Goal: Information Seeking & Learning: Learn about a topic

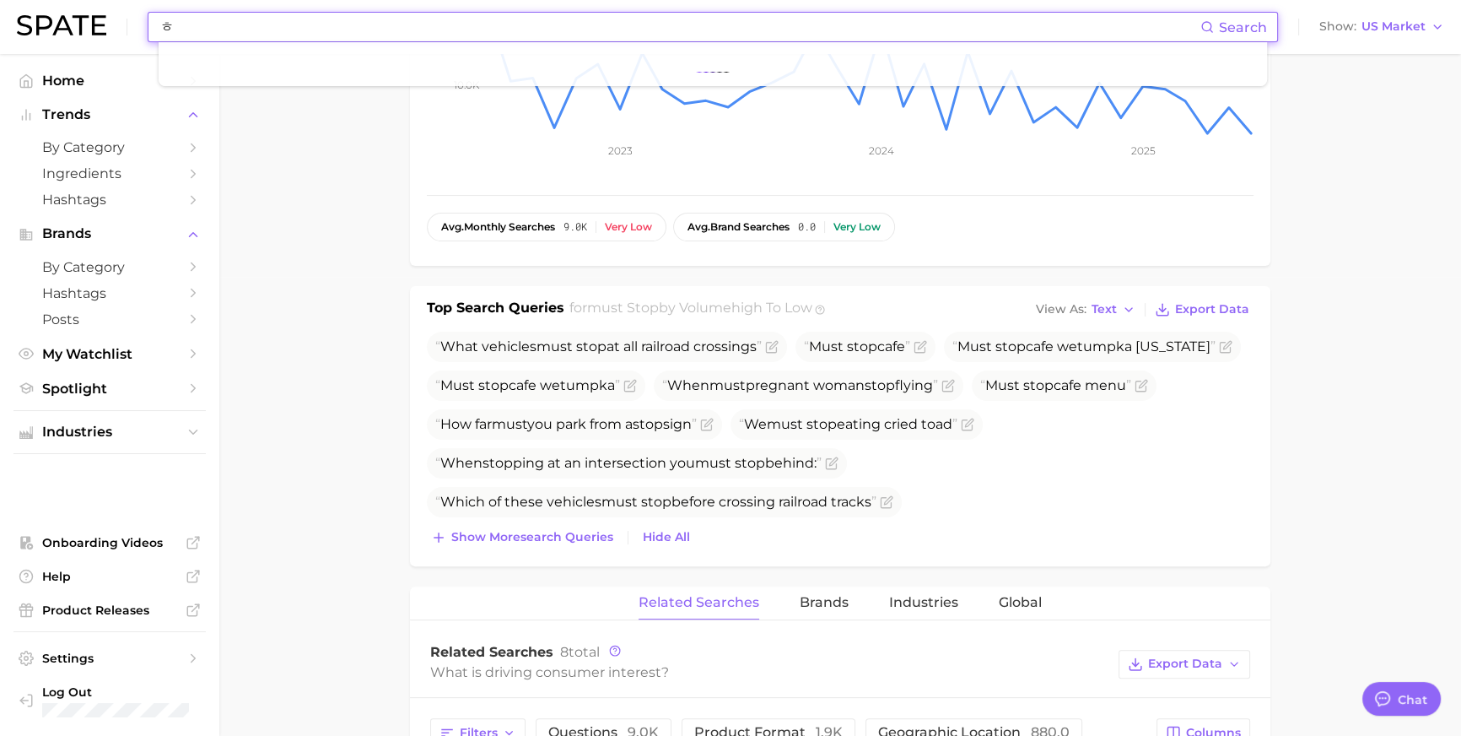
scroll to position [2501, 0]
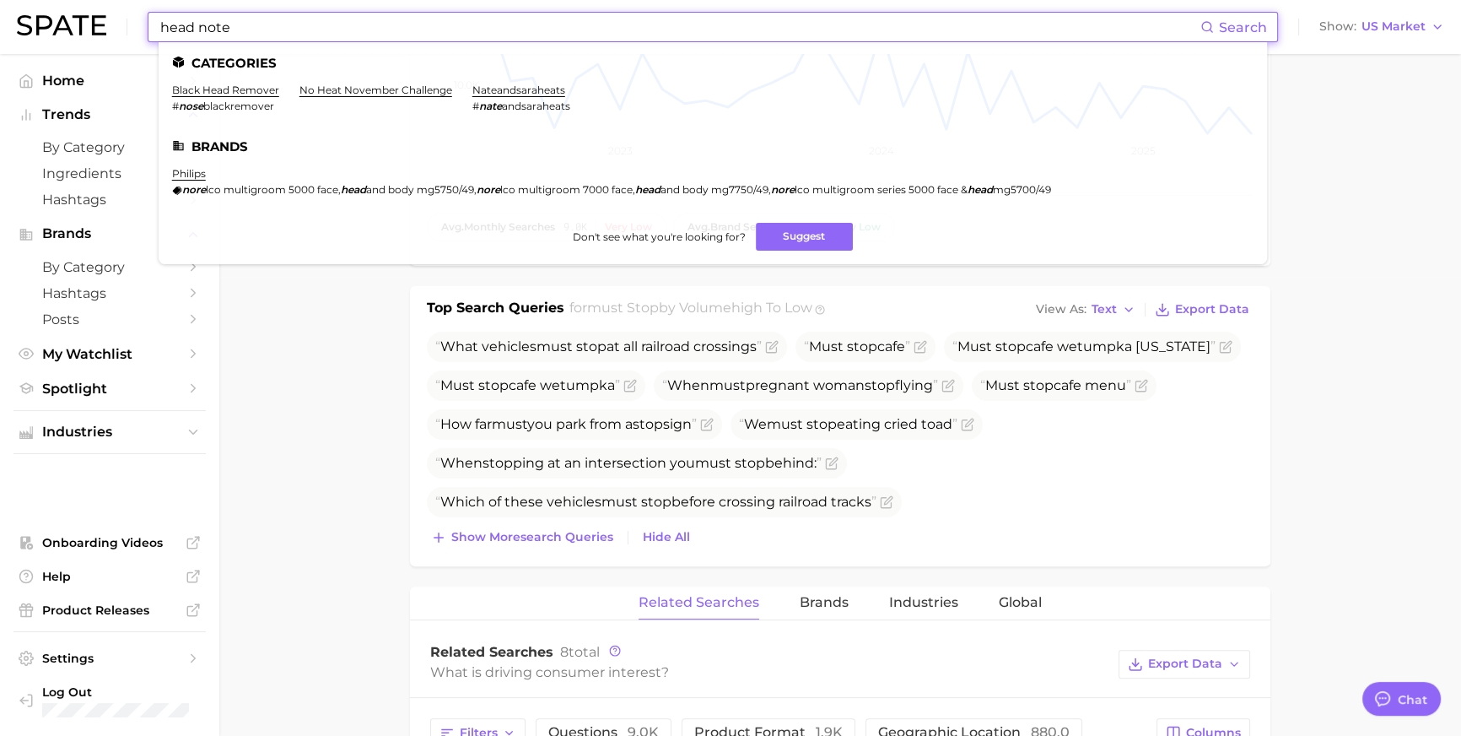
type input "head note"
click at [299, 413] on main "1. marketing & sales 2. marketing & sales 3. sales performance 4. must stop Ove…" at bounding box center [840, 471] width 1242 height 1752
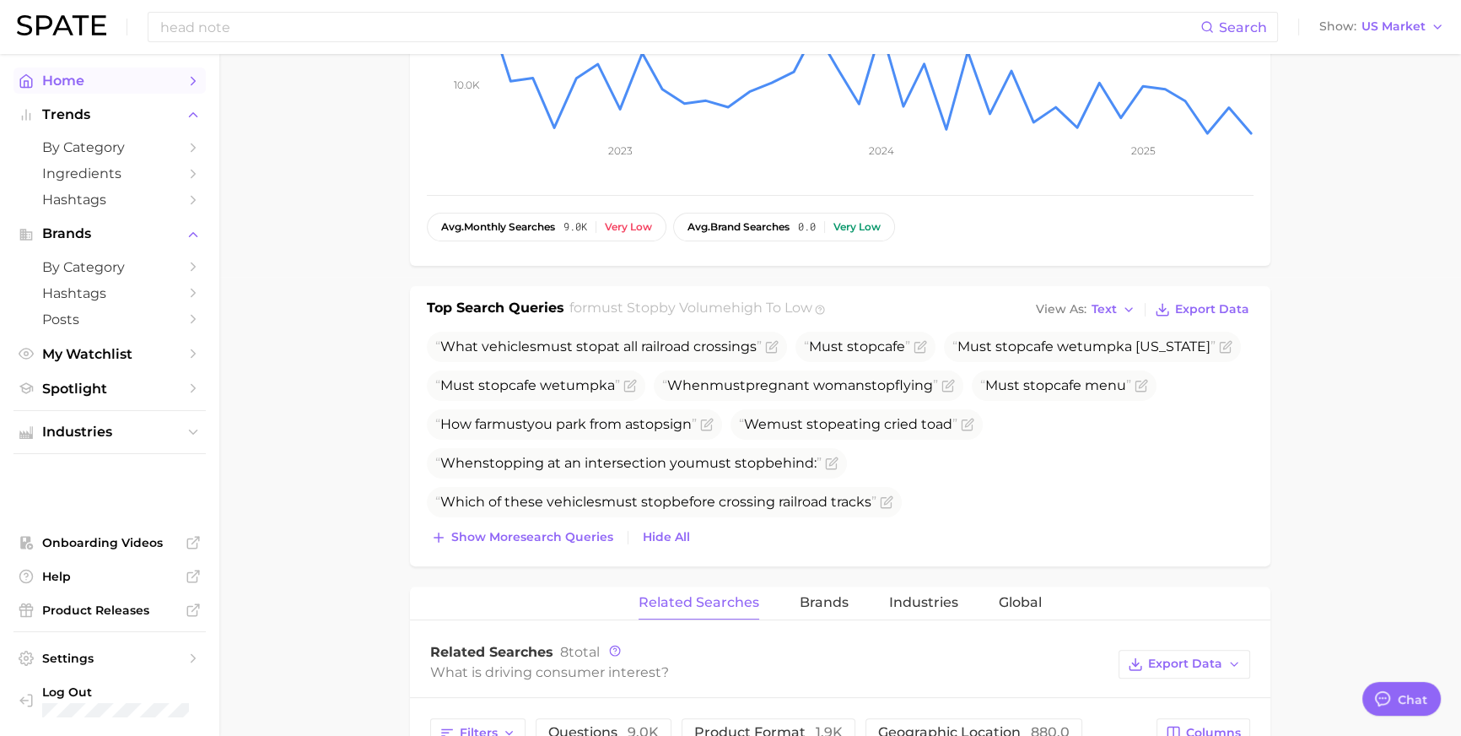
click at [101, 88] on span "Home" at bounding box center [109, 81] width 135 height 16
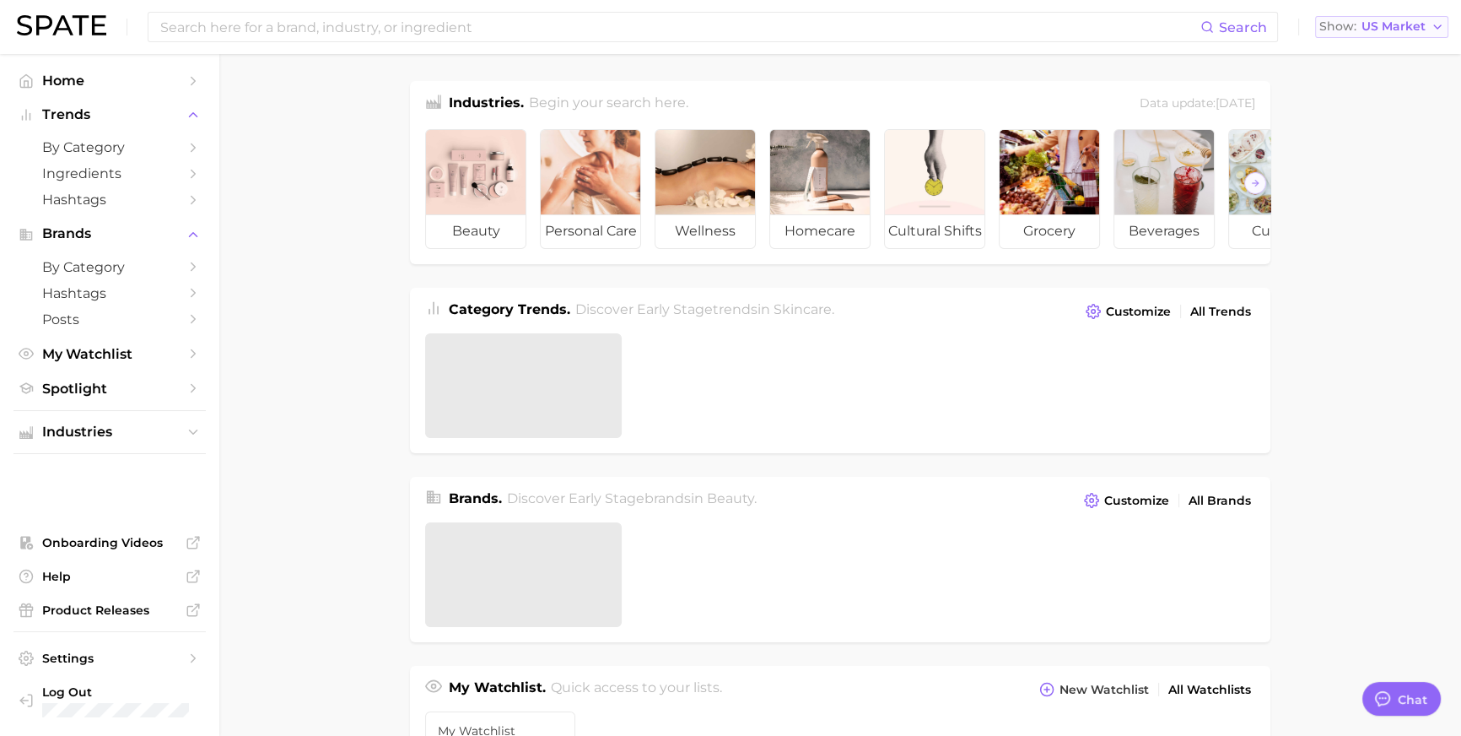
click at [1406, 23] on span "US Market" at bounding box center [1394, 26] width 64 height 9
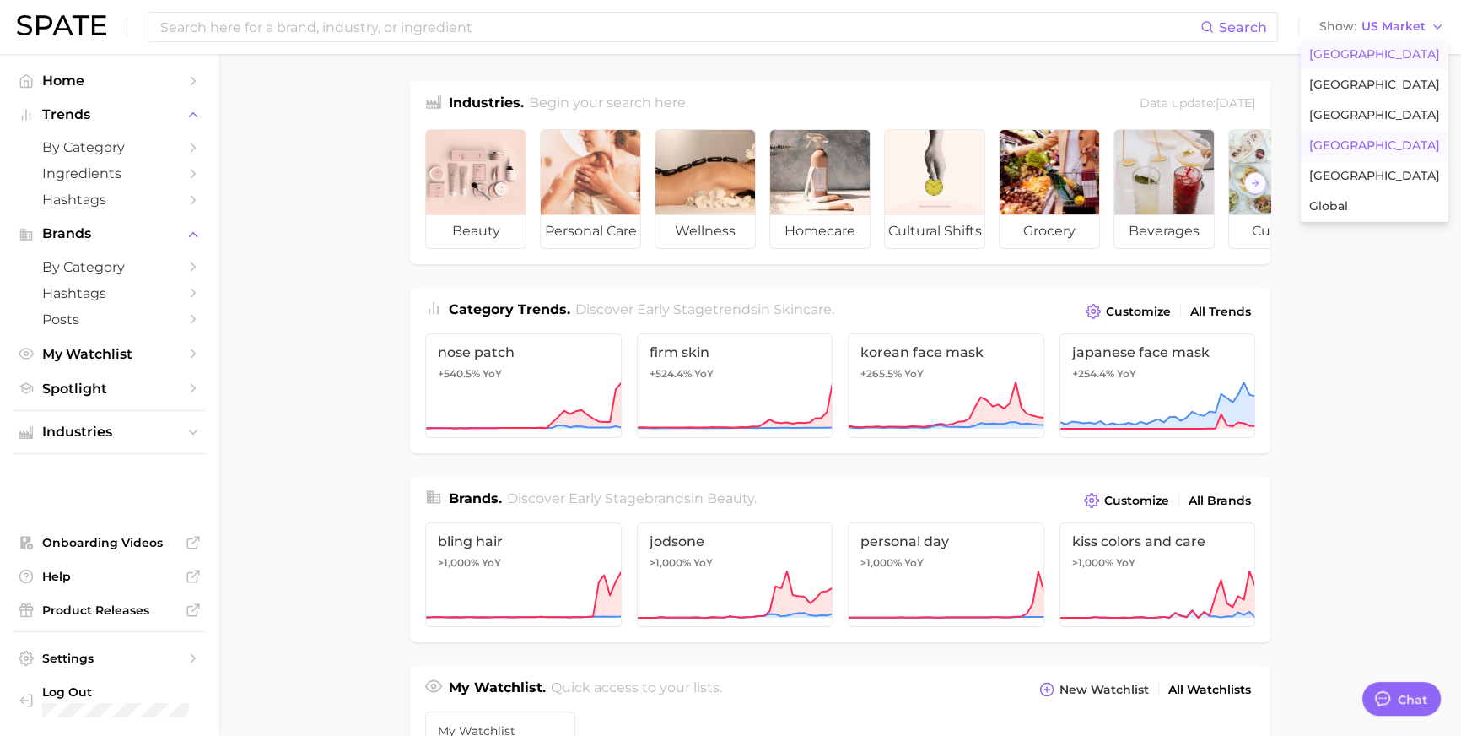
click at [1415, 161] on button "[GEOGRAPHIC_DATA]" at bounding box center [1375, 146] width 148 height 30
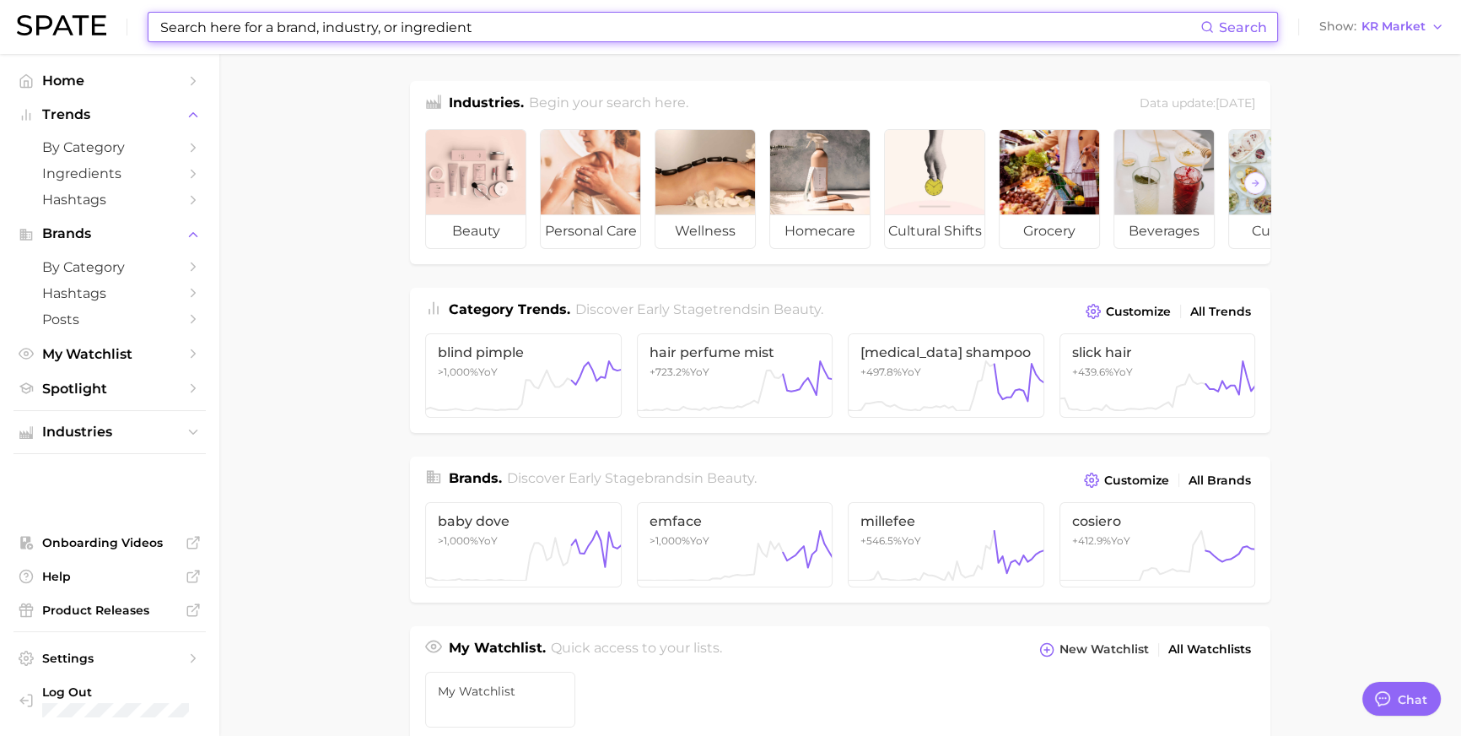
click at [676, 29] on input at bounding box center [680, 27] width 1042 height 29
paste input "nykaa"
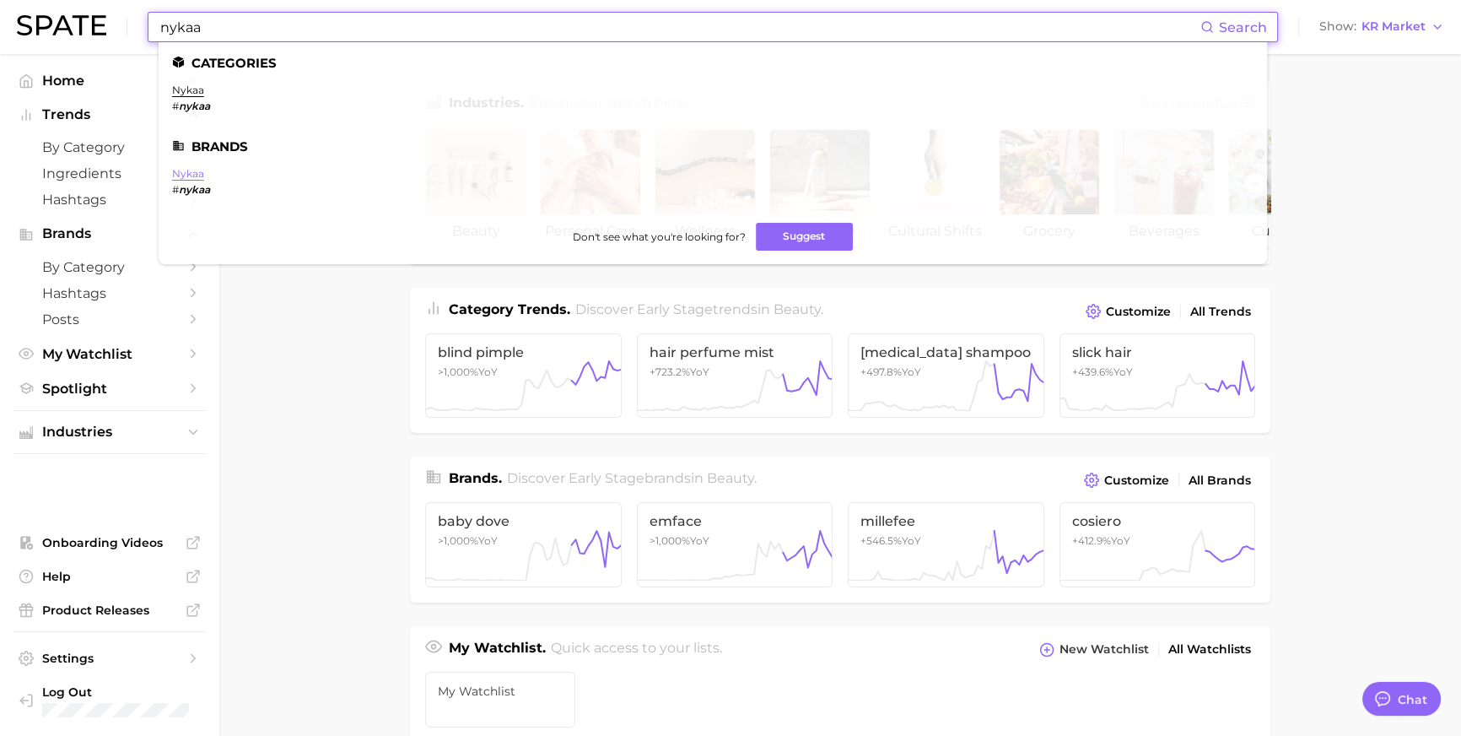
type input "nykaa"
click at [204, 176] on link "nykaa" at bounding box center [188, 173] width 32 height 13
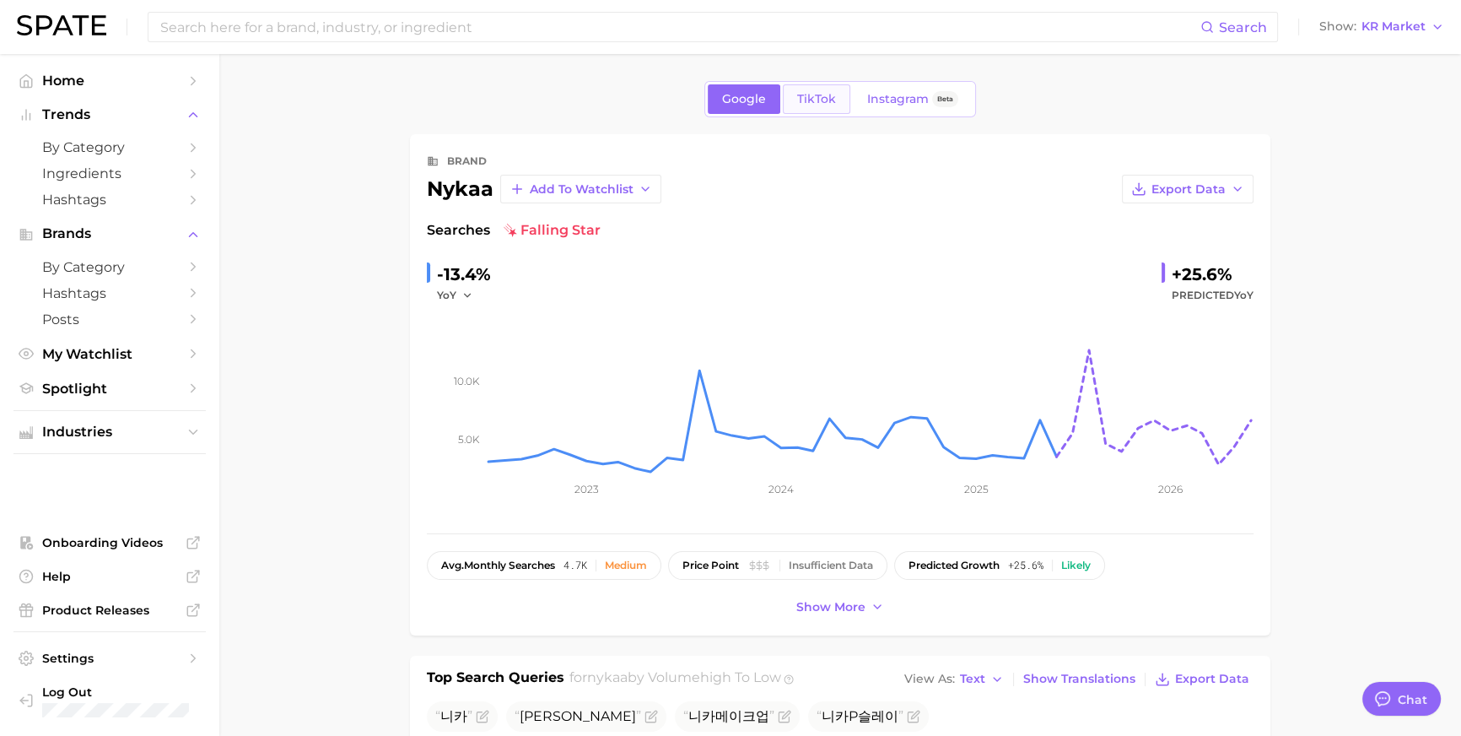
click at [816, 94] on span "TikTok" at bounding box center [816, 99] width 39 height 14
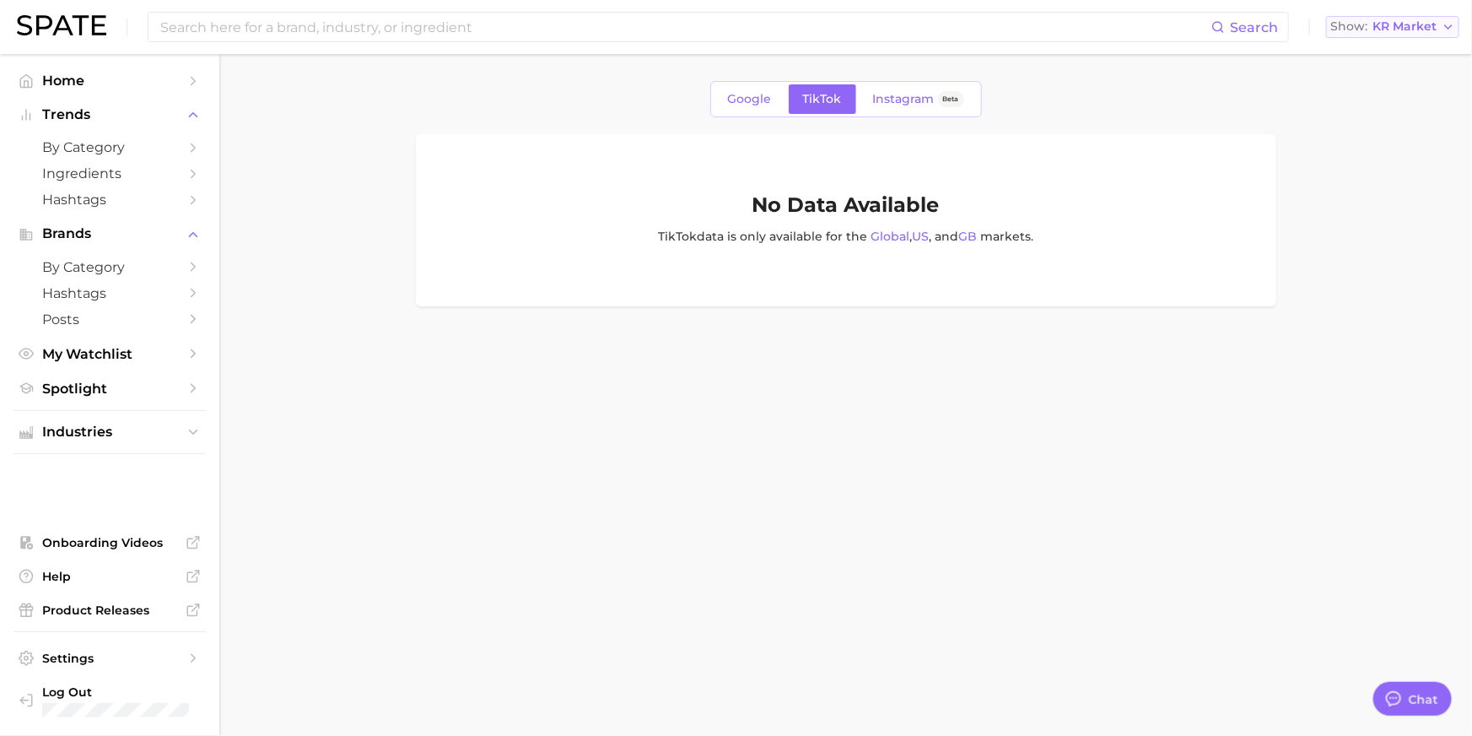
click at [1386, 31] on span "KR Market" at bounding box center [1405, 26] width 64 height 9
click at [1371, 62] on span "[GEOGRAPHIC_DATA]" at bounding box center [1385, 54] width 131 height 14
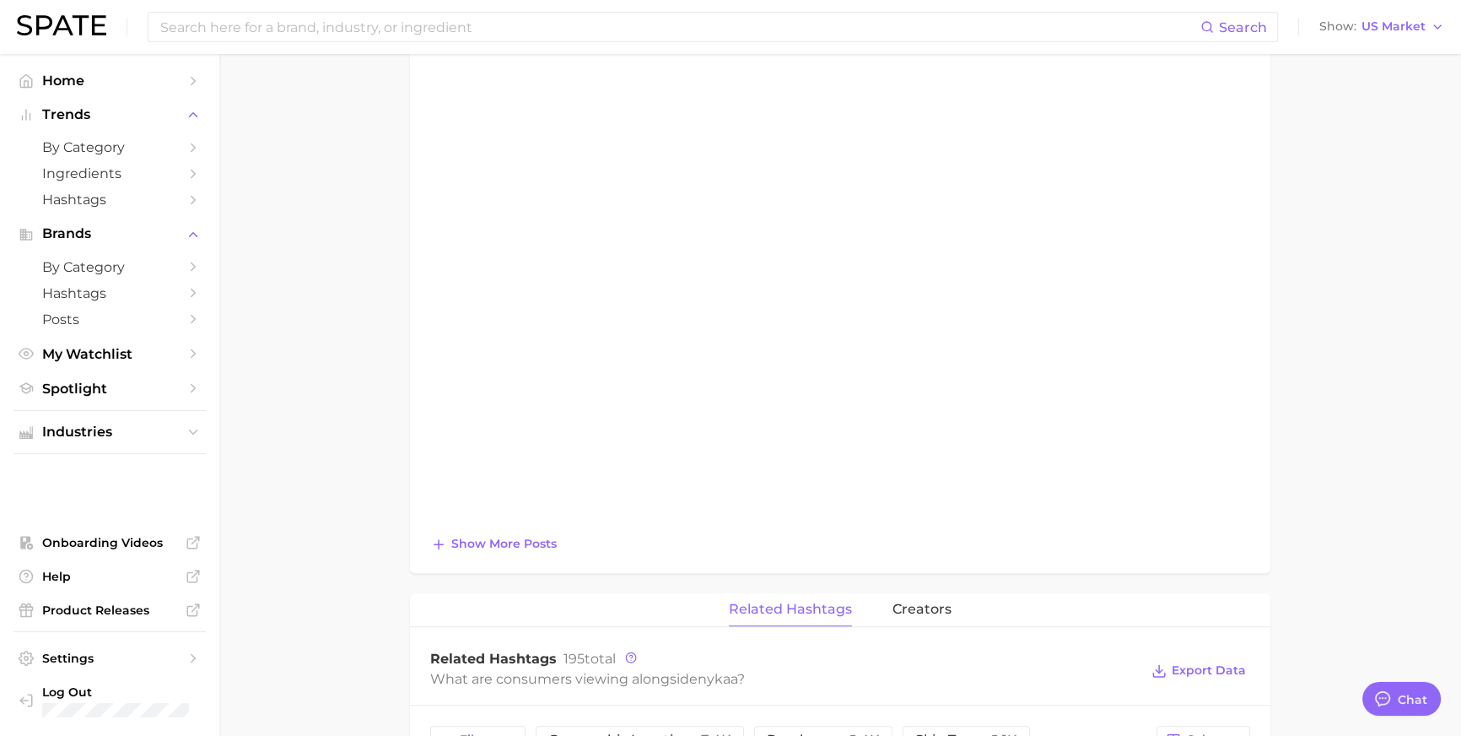
scroll to position [482, 0]
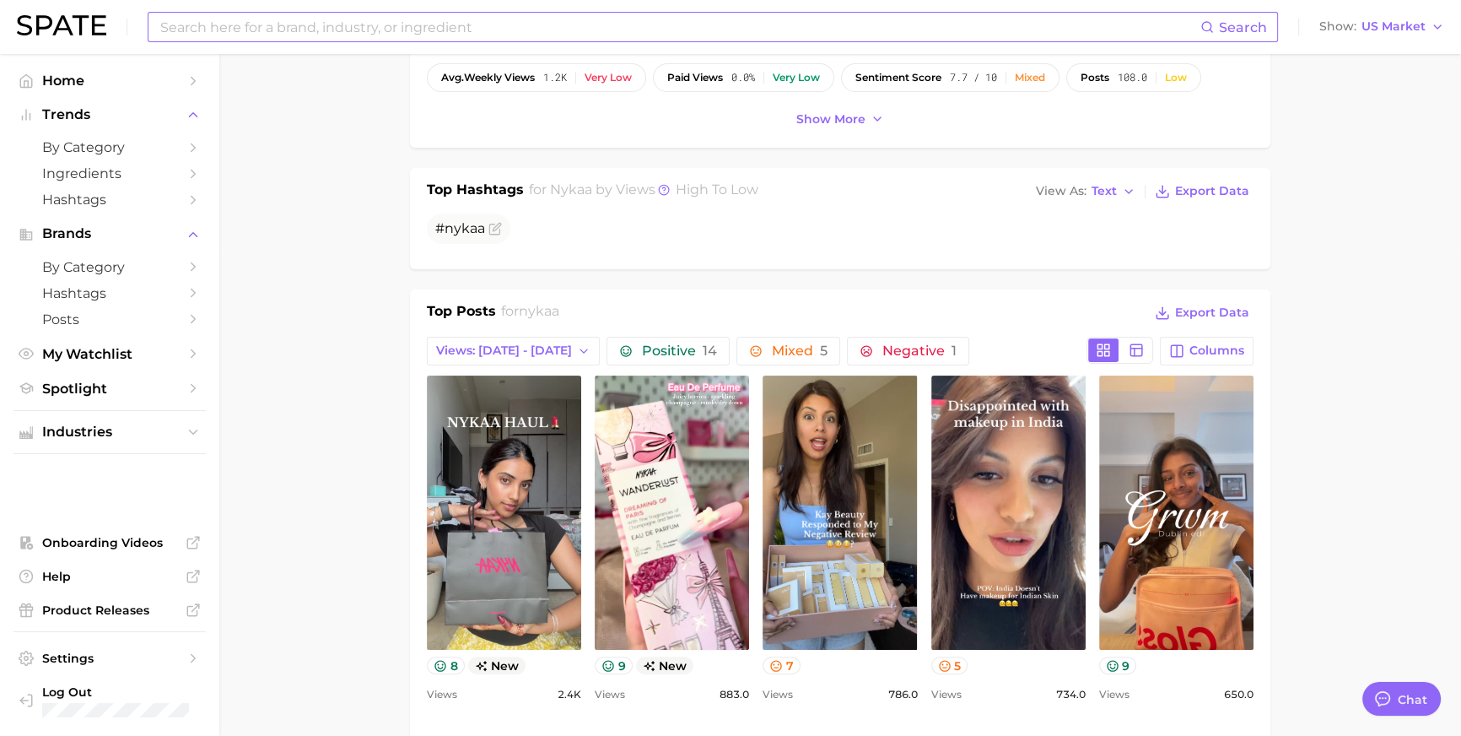
click at [402, 18] on input at bounding box center [680, 27] width 1042 height 29
type input "nile"
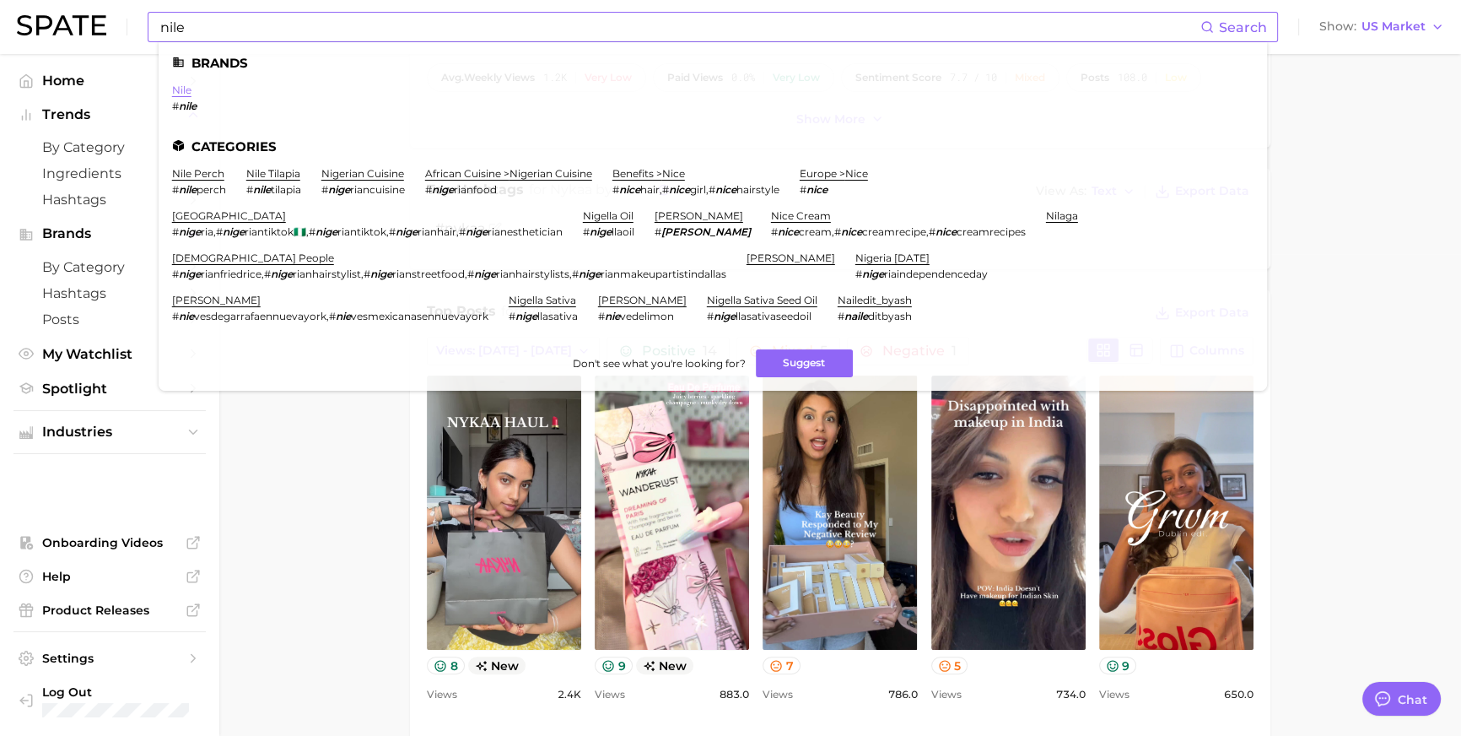
click at [192, 93] on link "nile" at bounding box center [181, 90] width 19 height 13
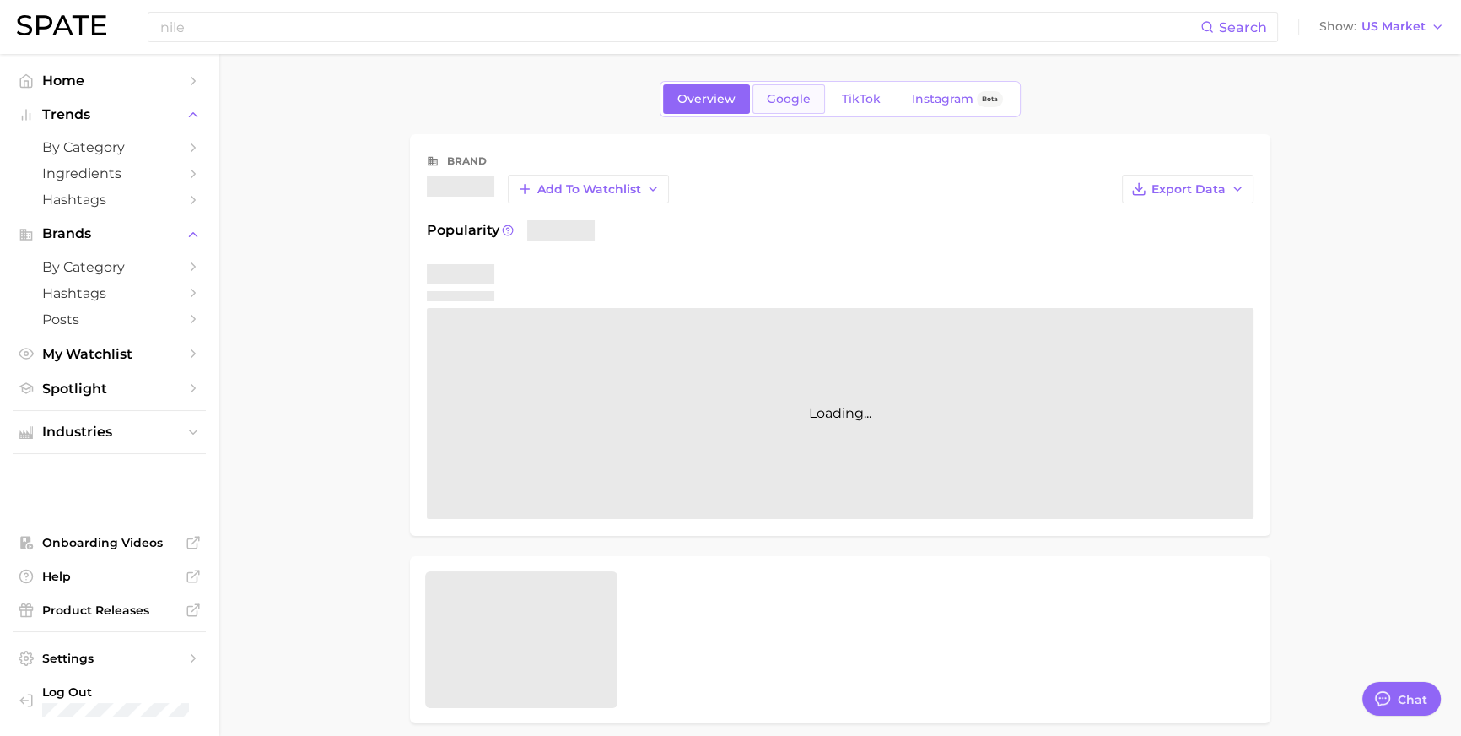
click at [767, 100] on span "Google" at bounding box center [789, 99] width 44 height 14
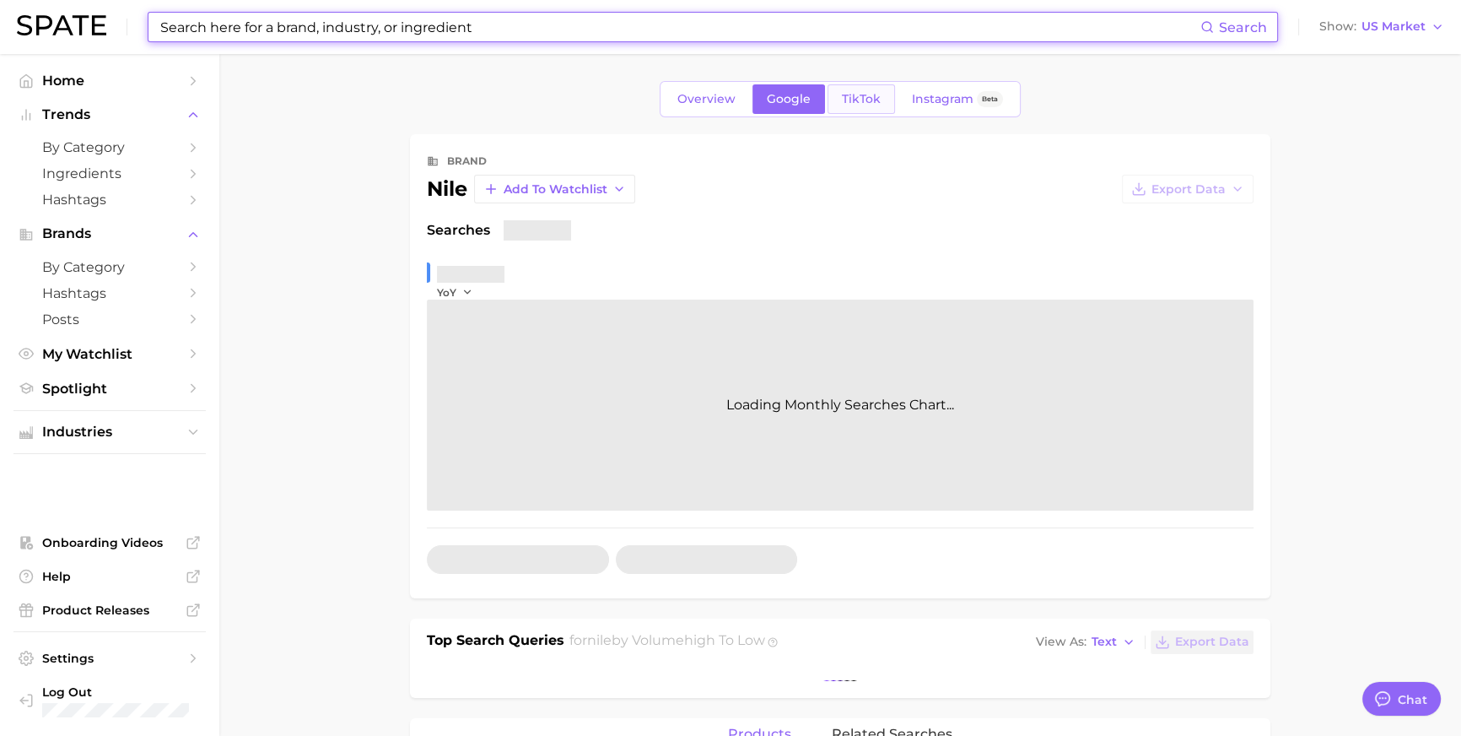
click at [861, 99] on span "TikTok" at bounding box center [861, 99] width 39 height 14
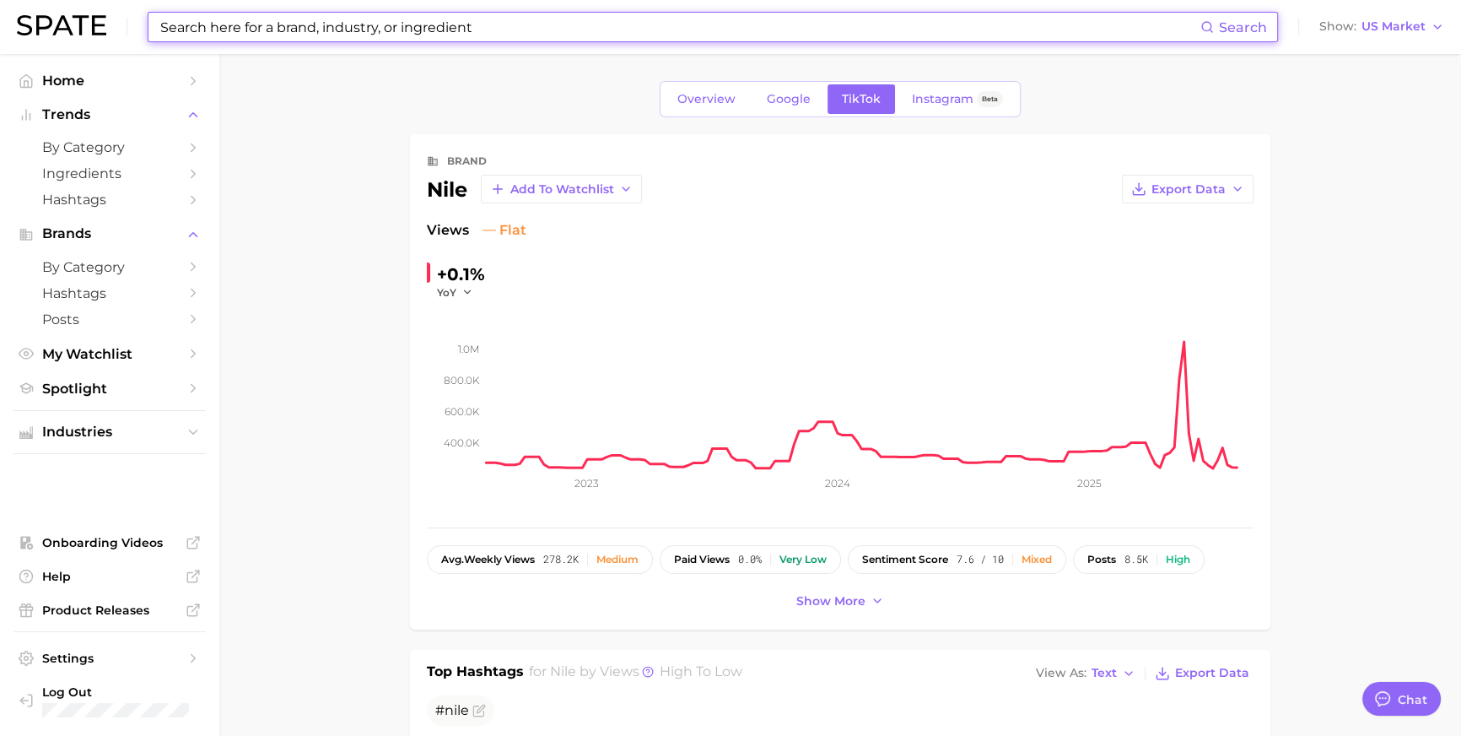
drag, startPoint x: 562, startPoint y: 5, endPoint x: 559, endPoint y: 17, distance: 12.1
click at [562, 6] on div "Search Show US Market" at bounding box center [730, 27] width 1427 height 54
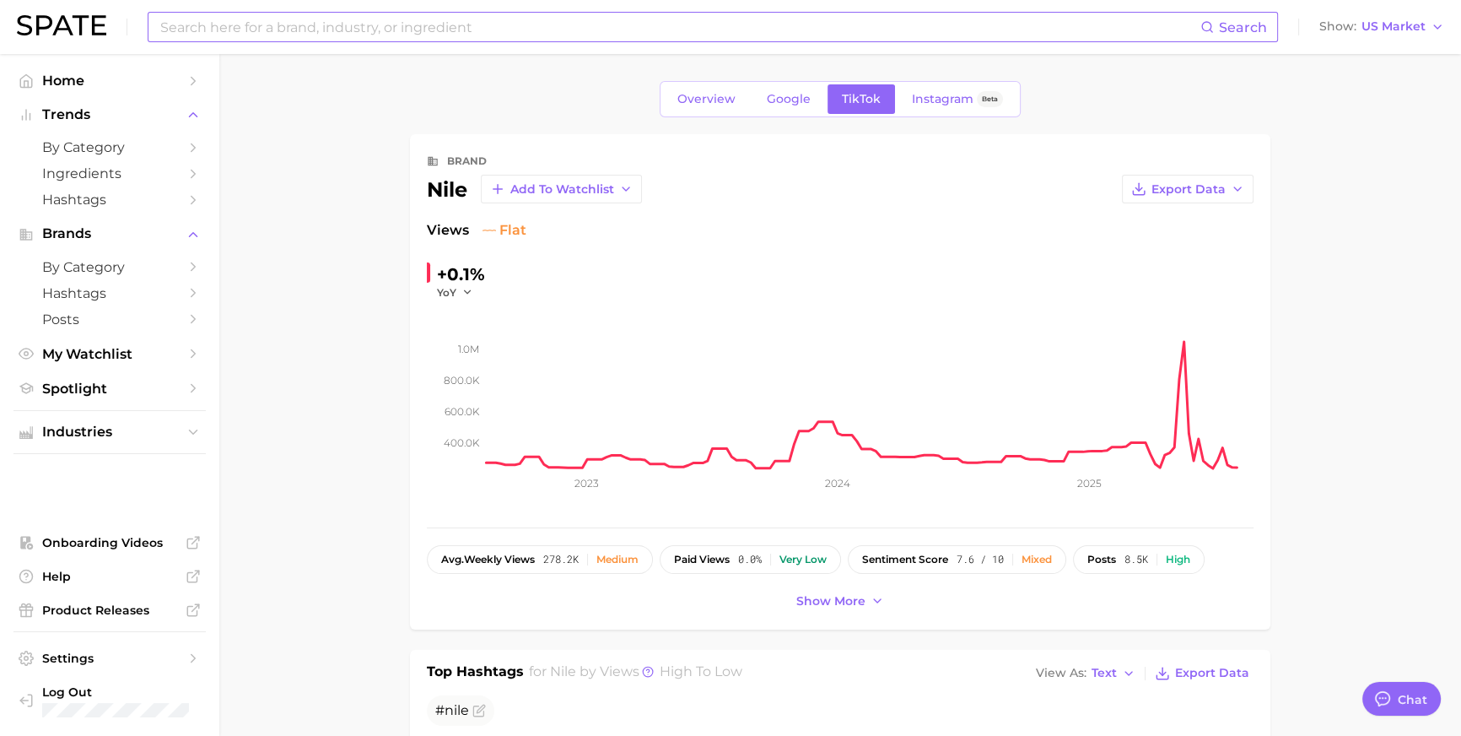
click at [558, 21] on input at bounding box center [680, 27] width 1042 height 29
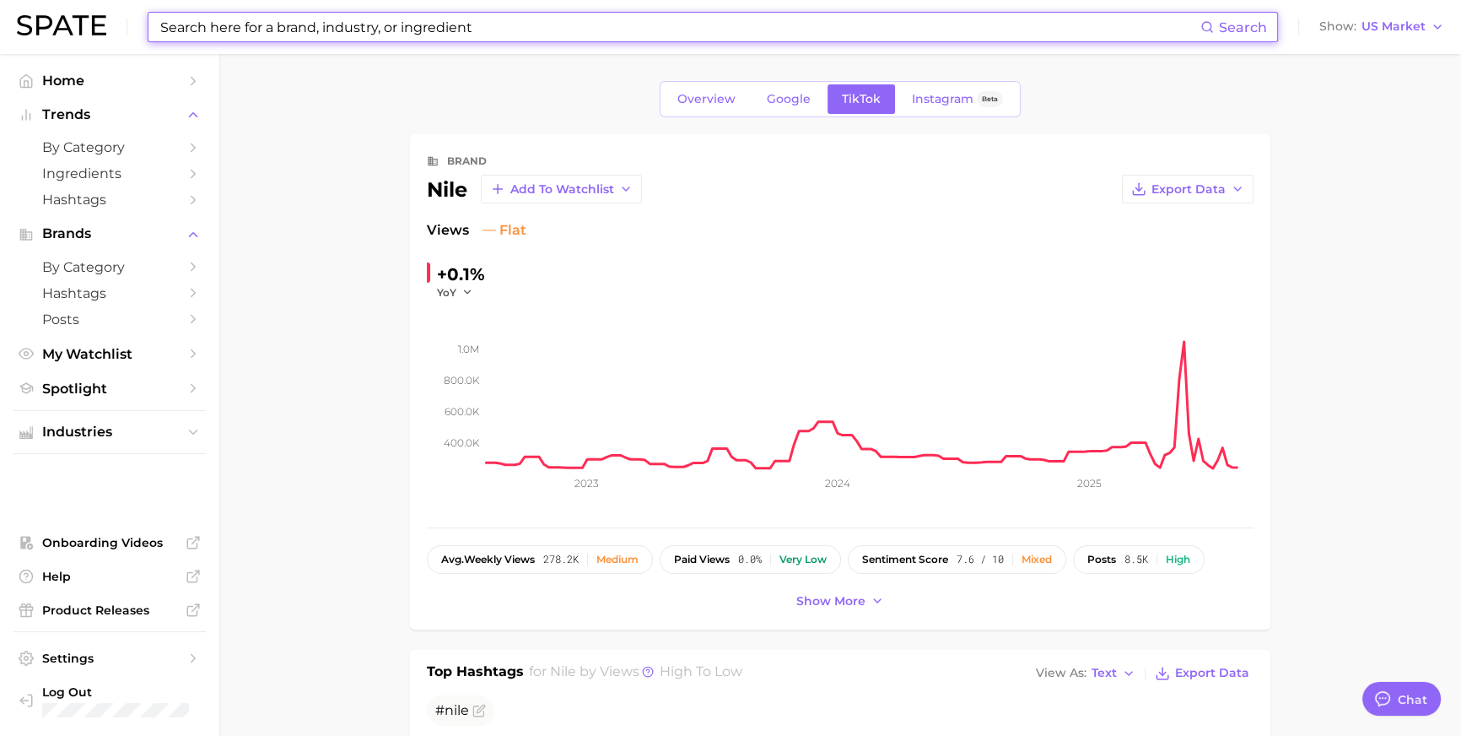
paste input "#glowupcetaphil"
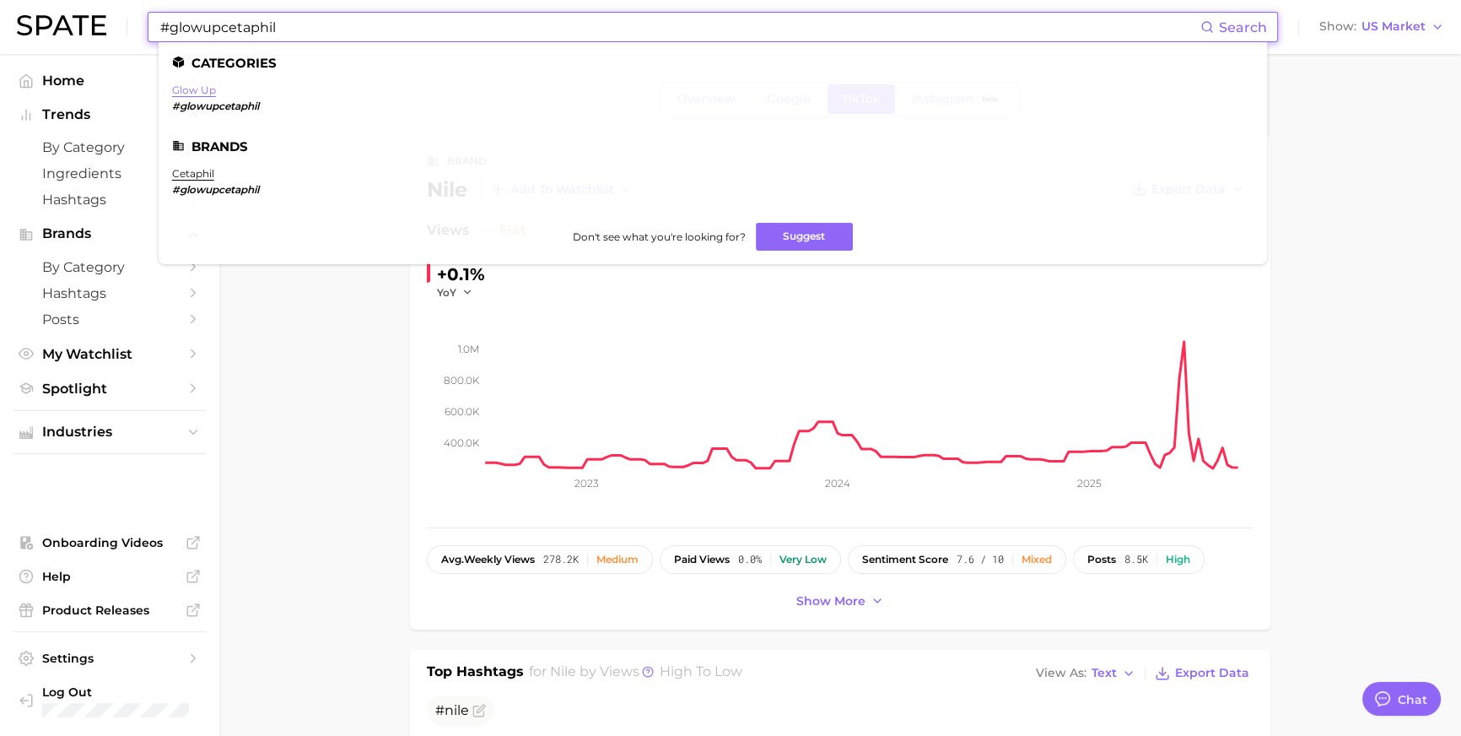
type input "#glowupcetaphil"
click at [216, 92] on link "glow up" at bounding box center [194, 90] width 44 height 13
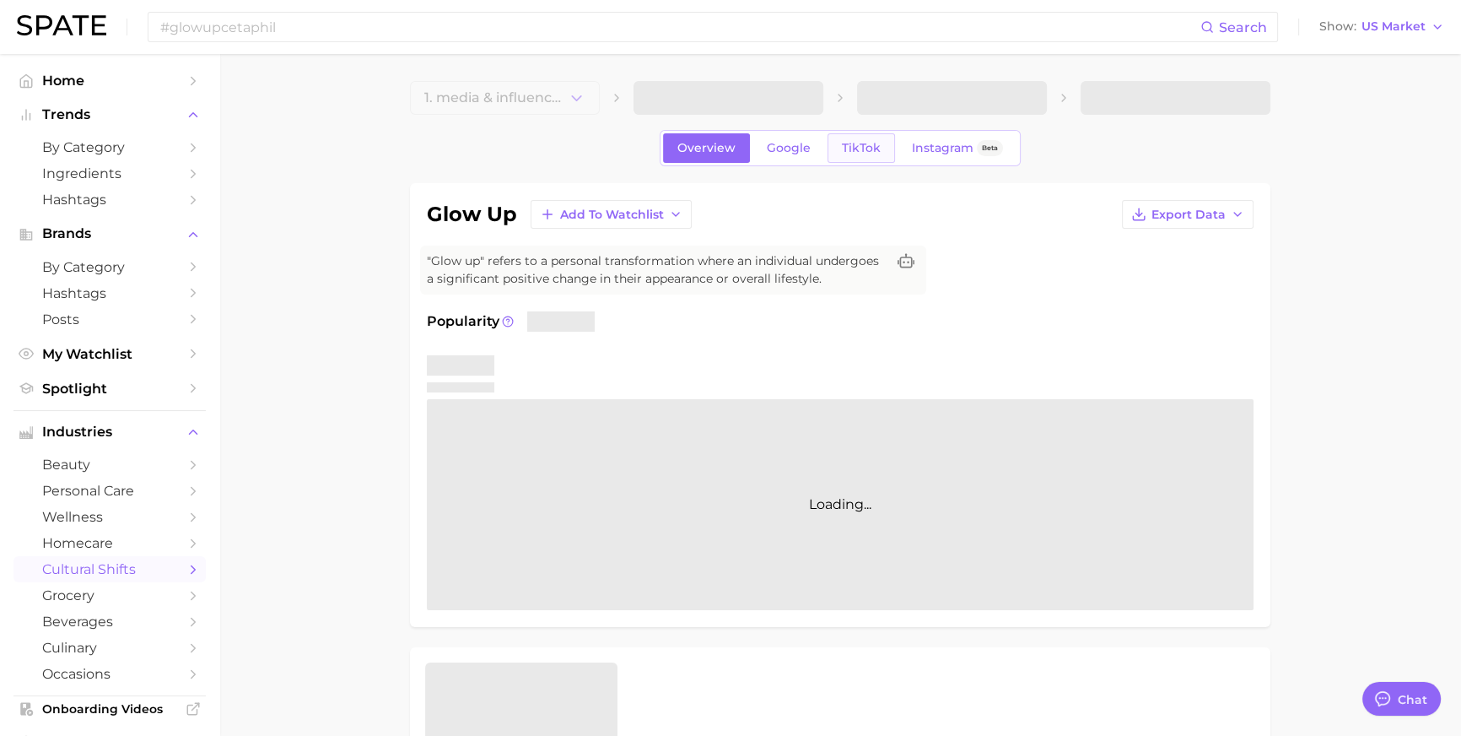
click at [866, 155] on span "TikTok" at bounding box center [861, 148] width 39 height 14
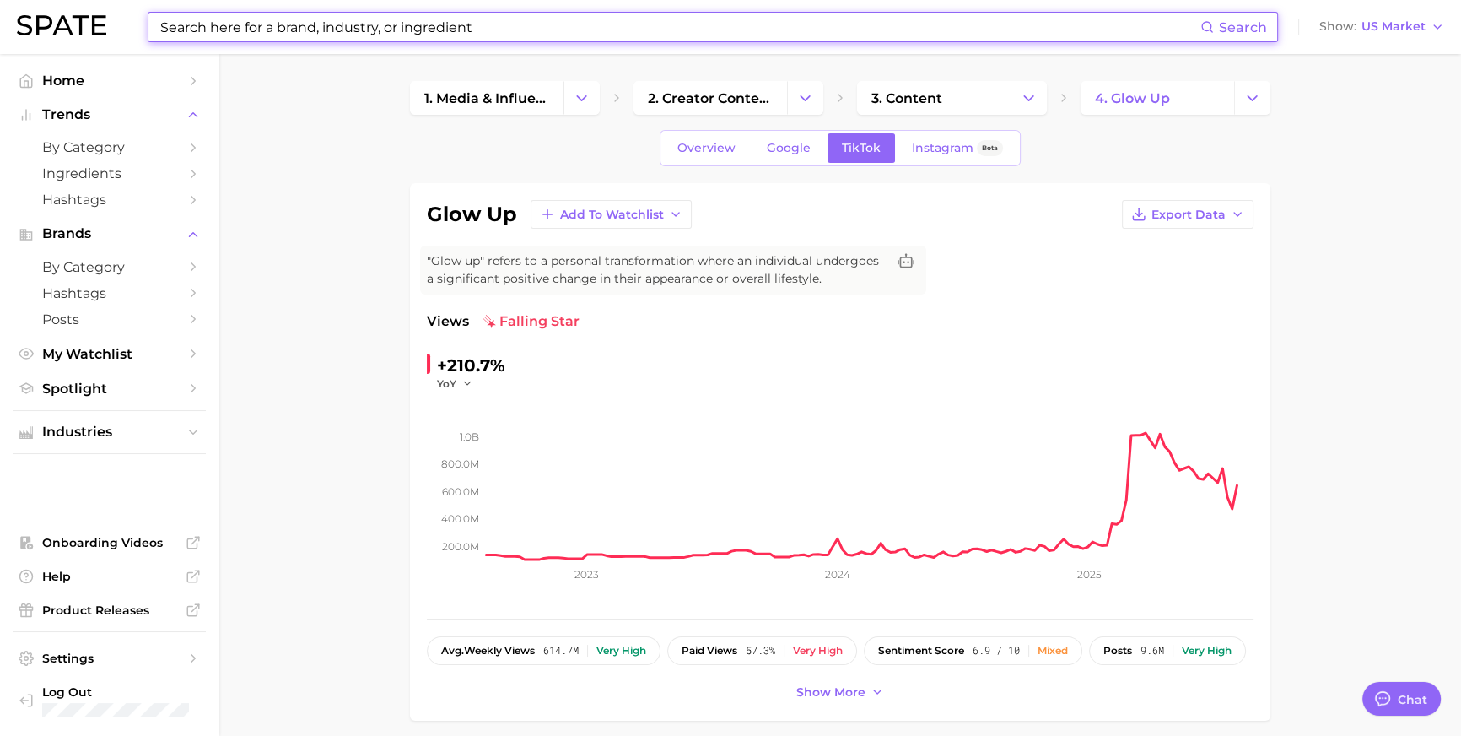
click at [696, 29] on input at bounding box center [680, 27] width 1042 height 29
paste input "water based nail polish"
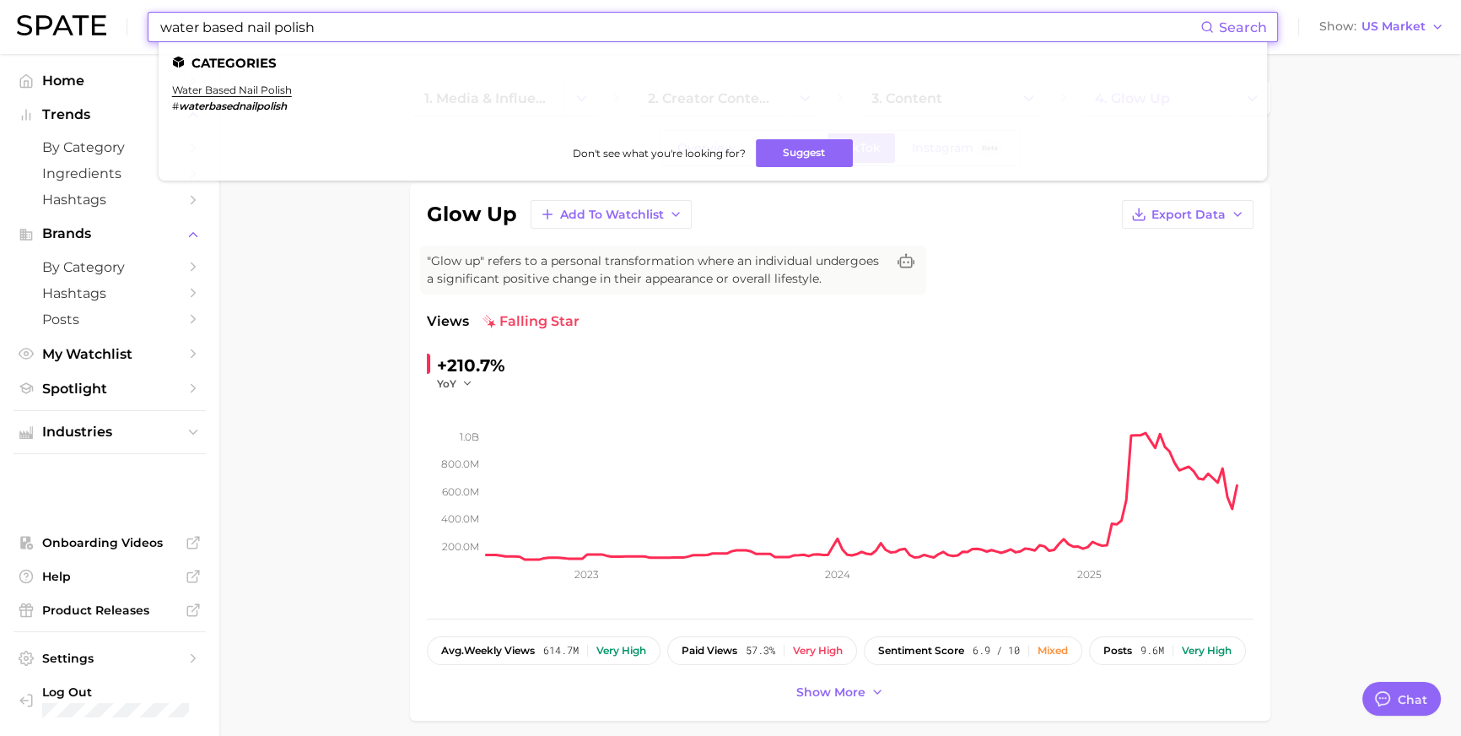
type input "water based nail polish"
click at [303, 78] on ul "Categories water based nail polish # waterbasednailpolish Don't see what you're…" at bounding box center [713, 111] width 1109 height 138
click at [292, 87] on link "water based nail polish" at bounding box center [232, 90] width 120 height 13
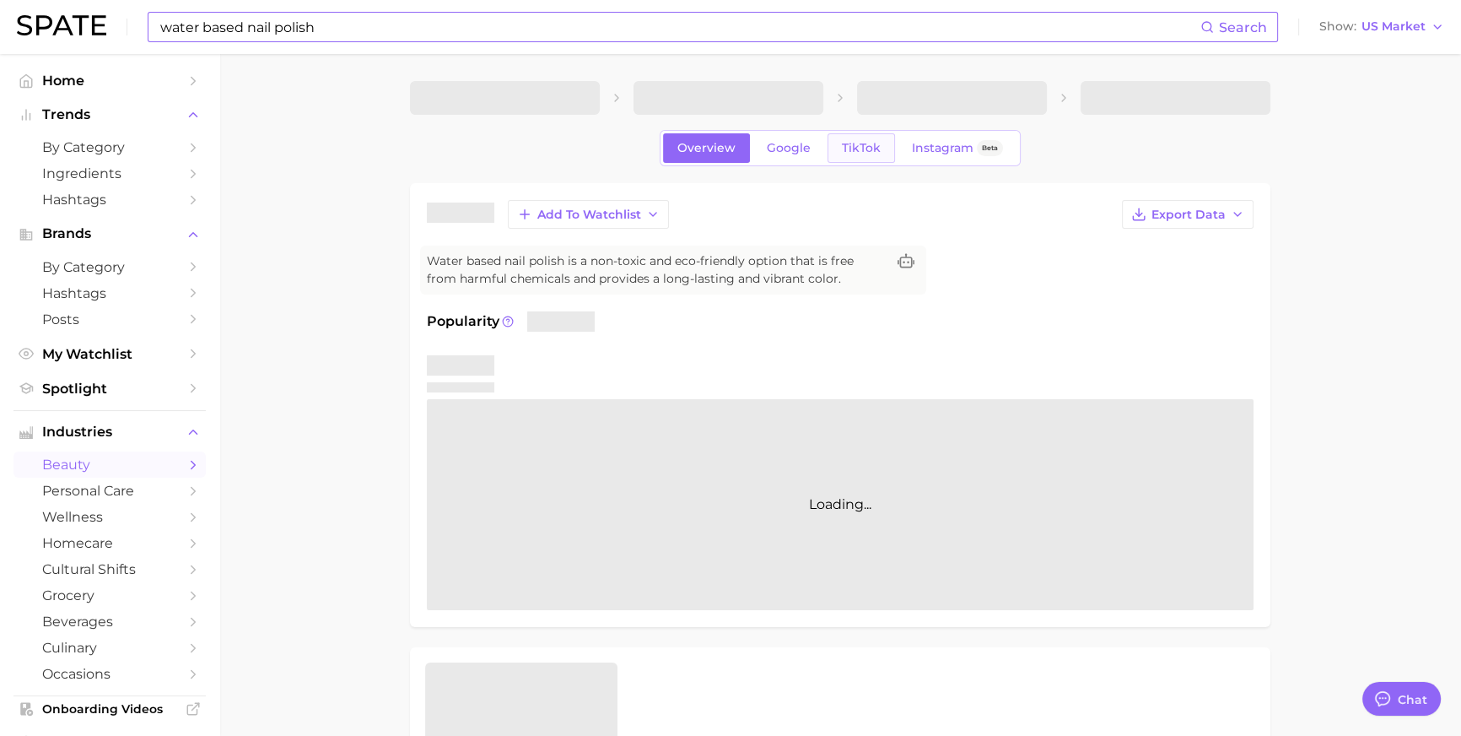
click at [830, 148] on link "TikTok" at bounding box center [861, 148] width 67 height 30
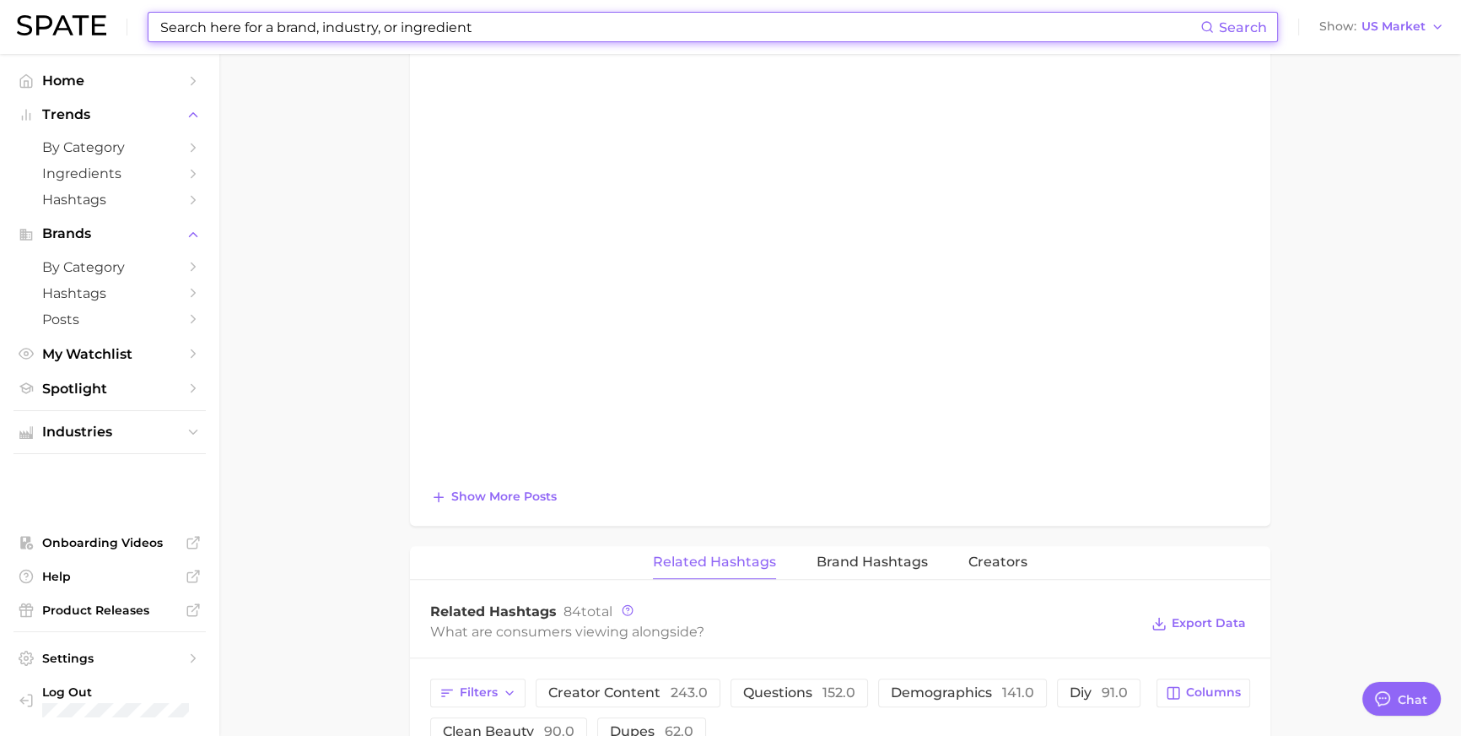
scroll to position [1603, 0]
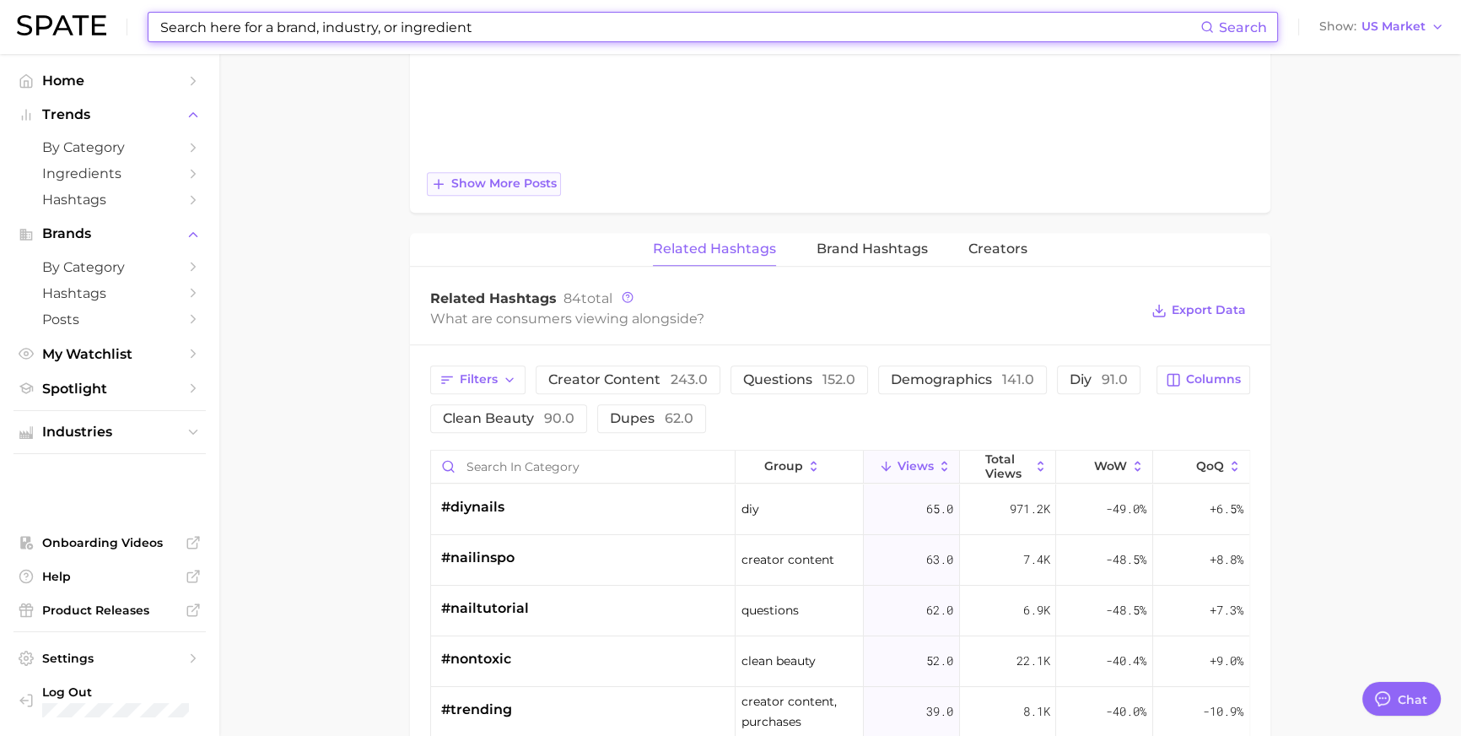
click at [518, 191] on span "Show more posts" at bounding box center [503, 183] width 105 height 14
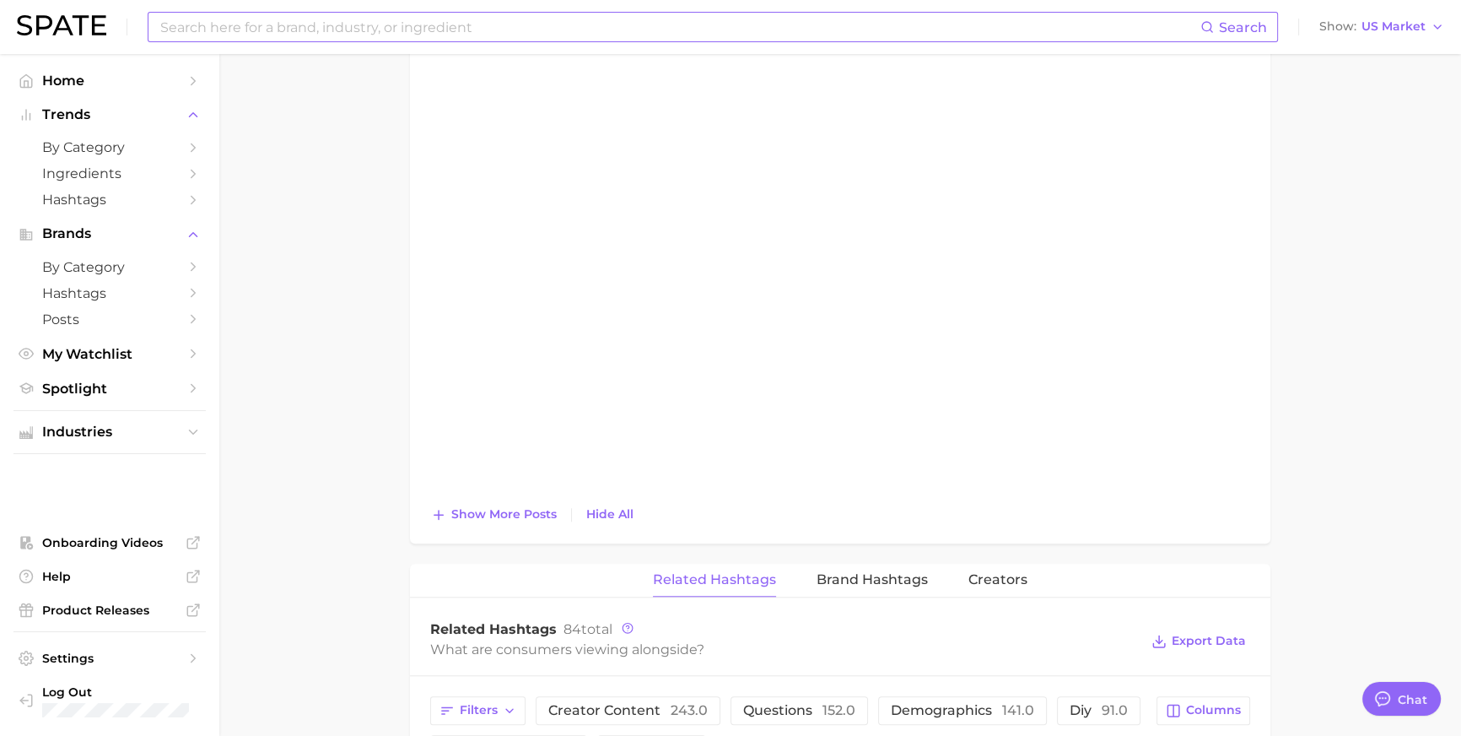
scroll to position [1790, 0]
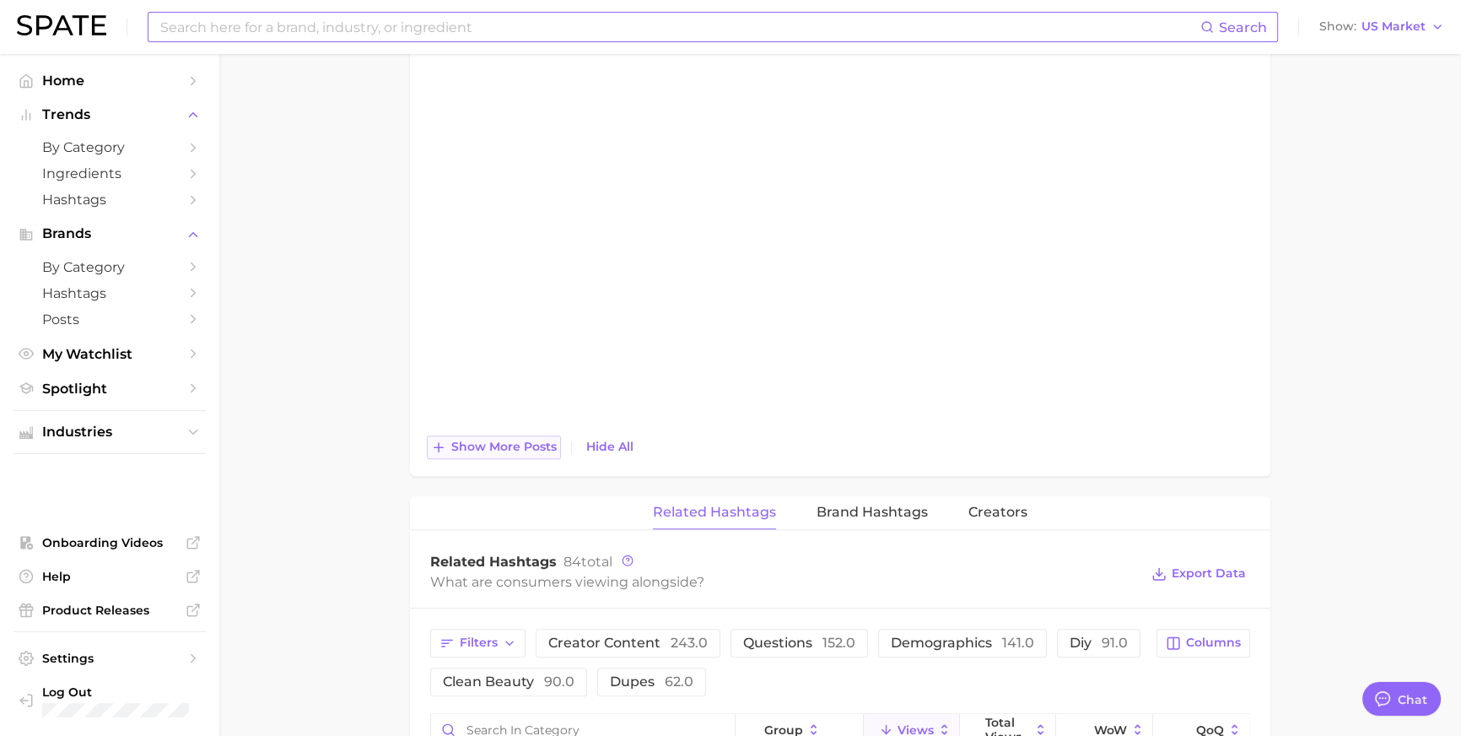
click at [490, 459] on button "Show more posts" at bounding box center [494, 447] width 134 height 24
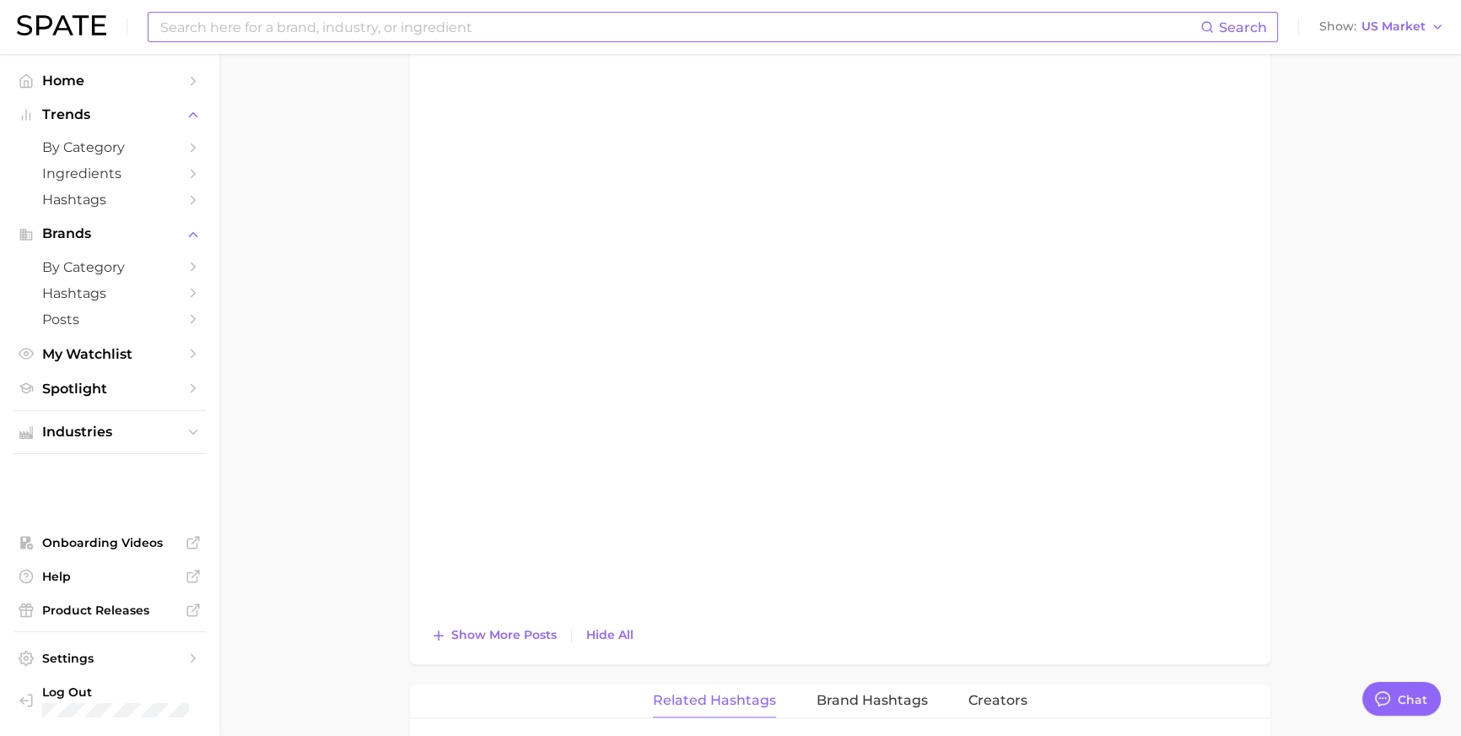
scroll to position [2188, 0]
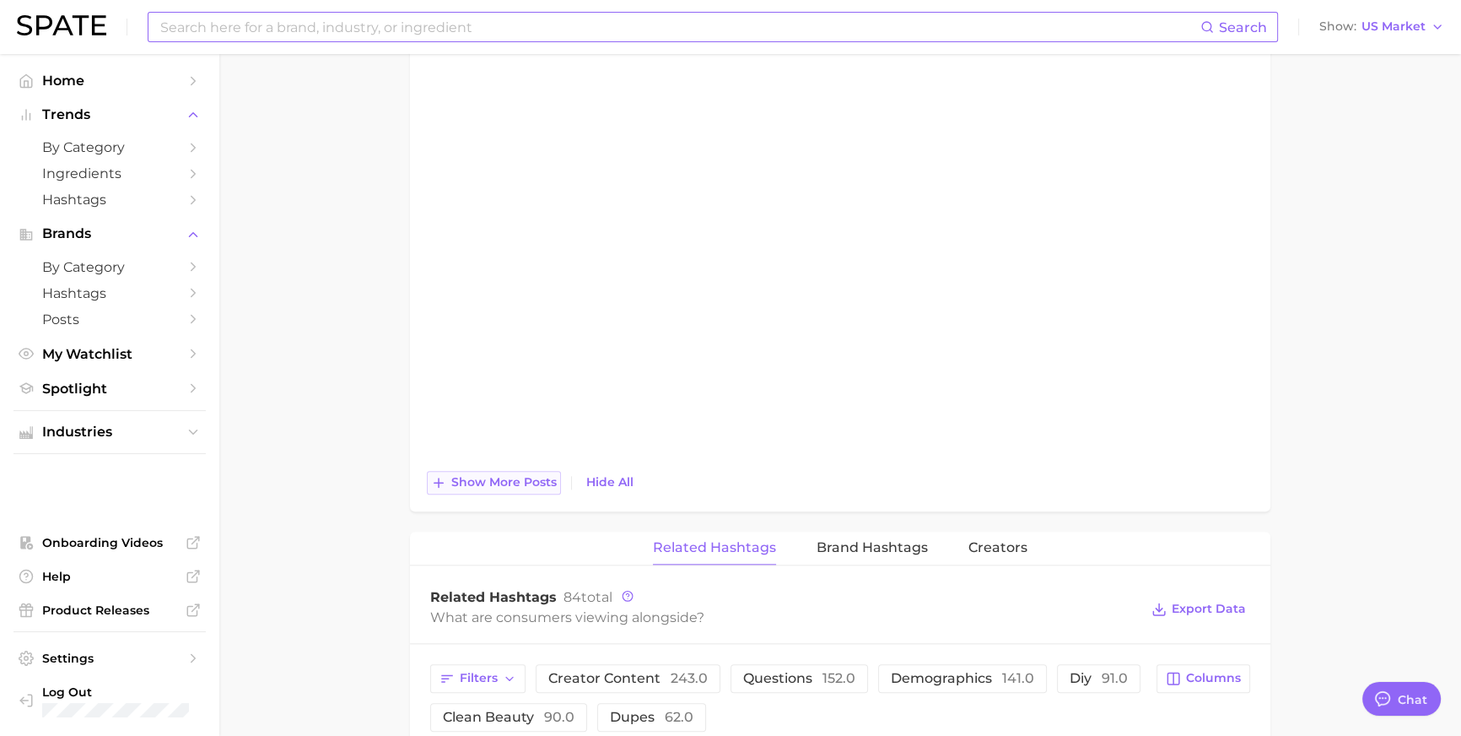
click at [546, 494] on button "Show more posts" at bounding box center [494, 483] width 134 height 24
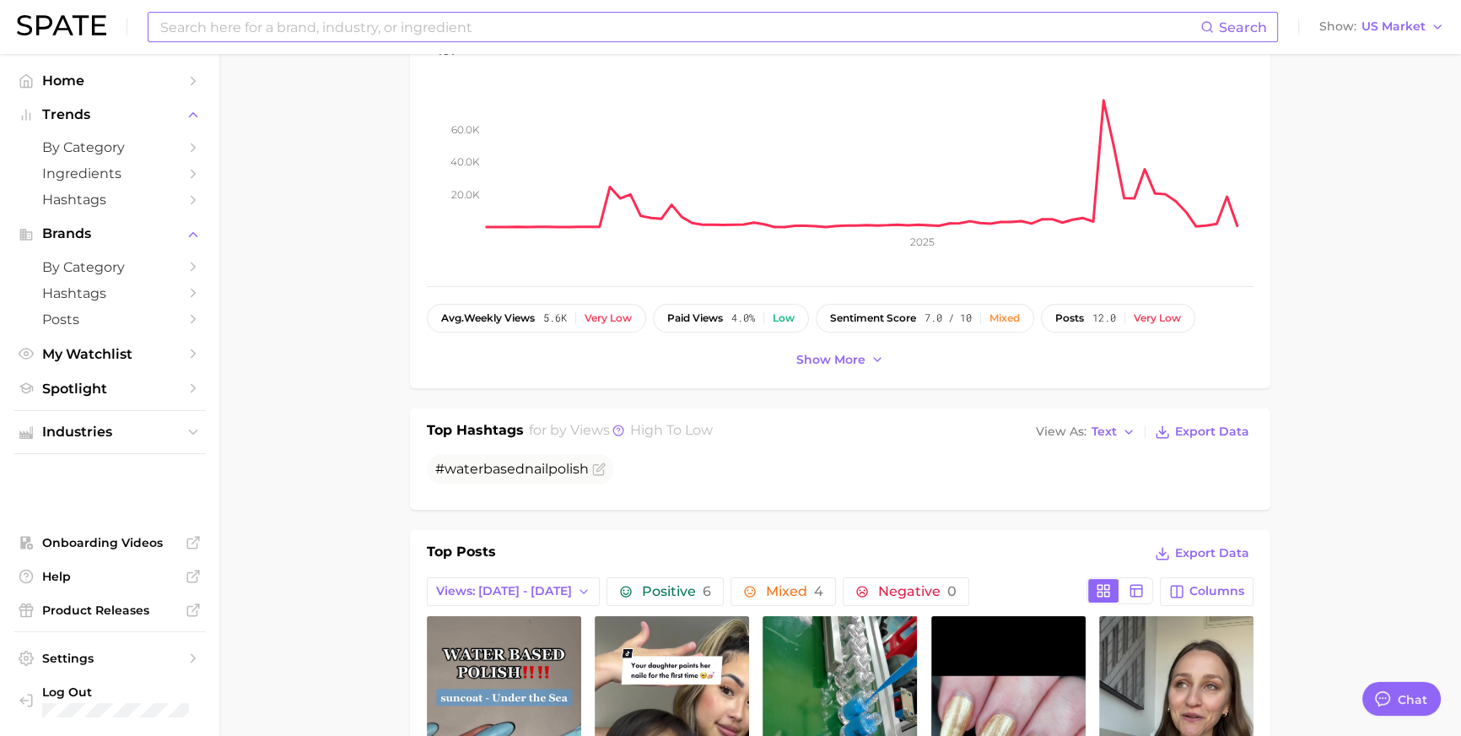
scroll to position [489, 0]
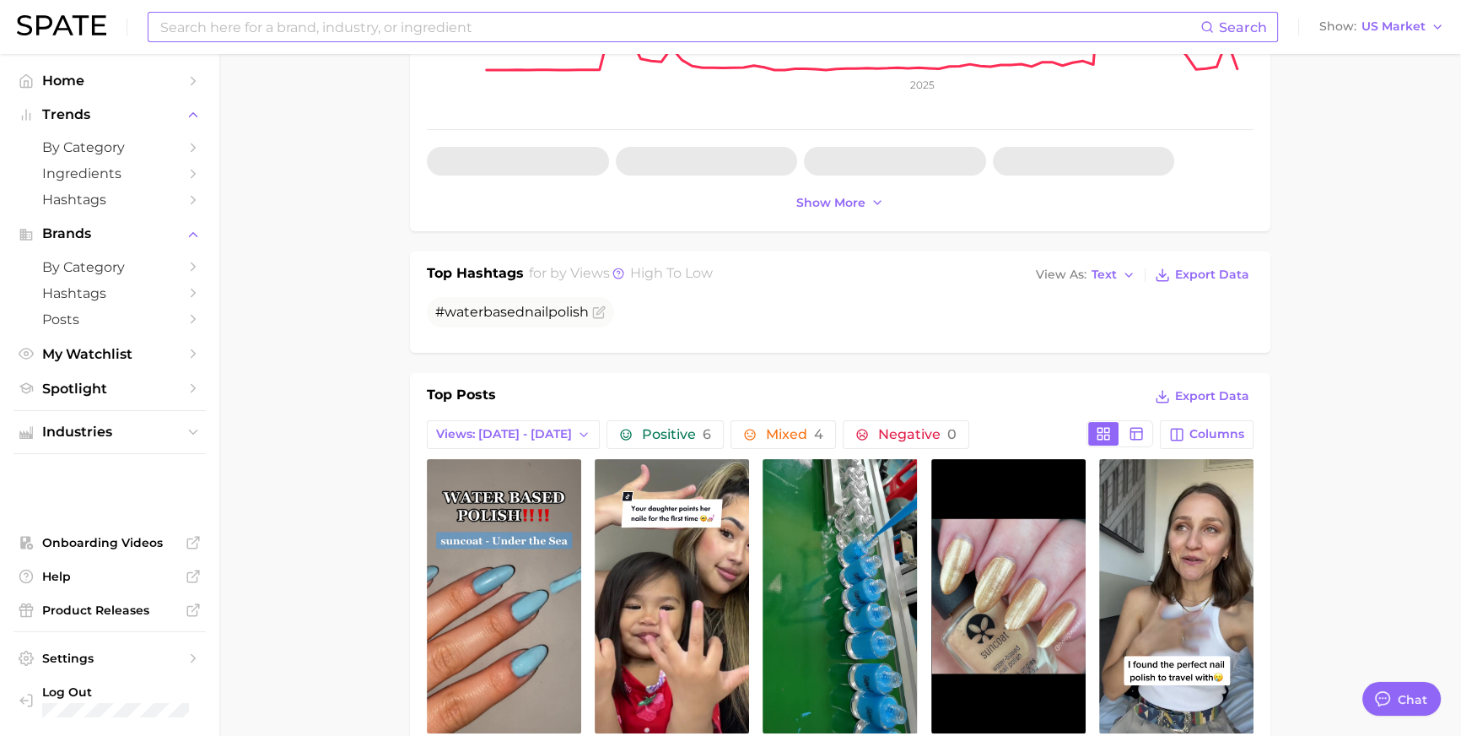
click at [629, 24] on input at bounding box center [680, 27] width 1042 height 29
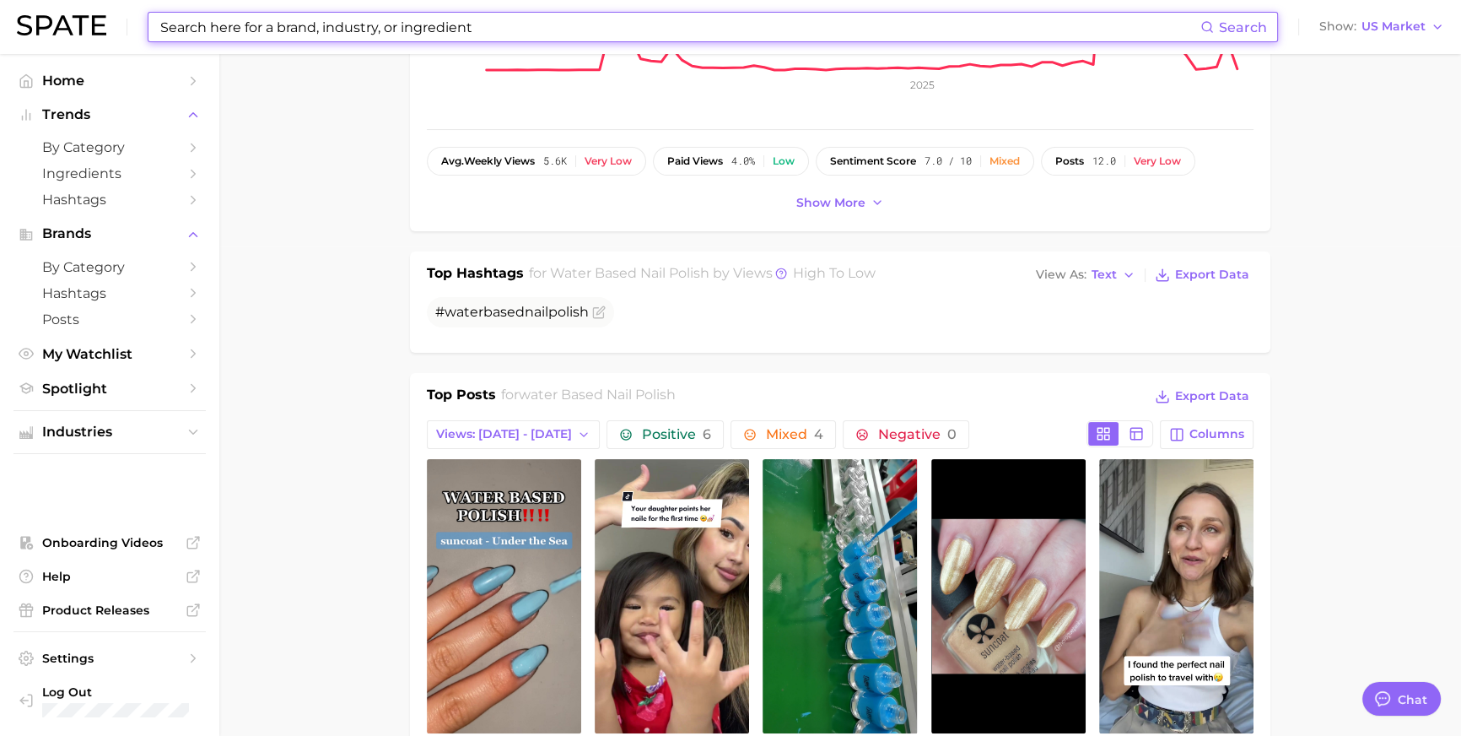
paste input "water based nail polish"
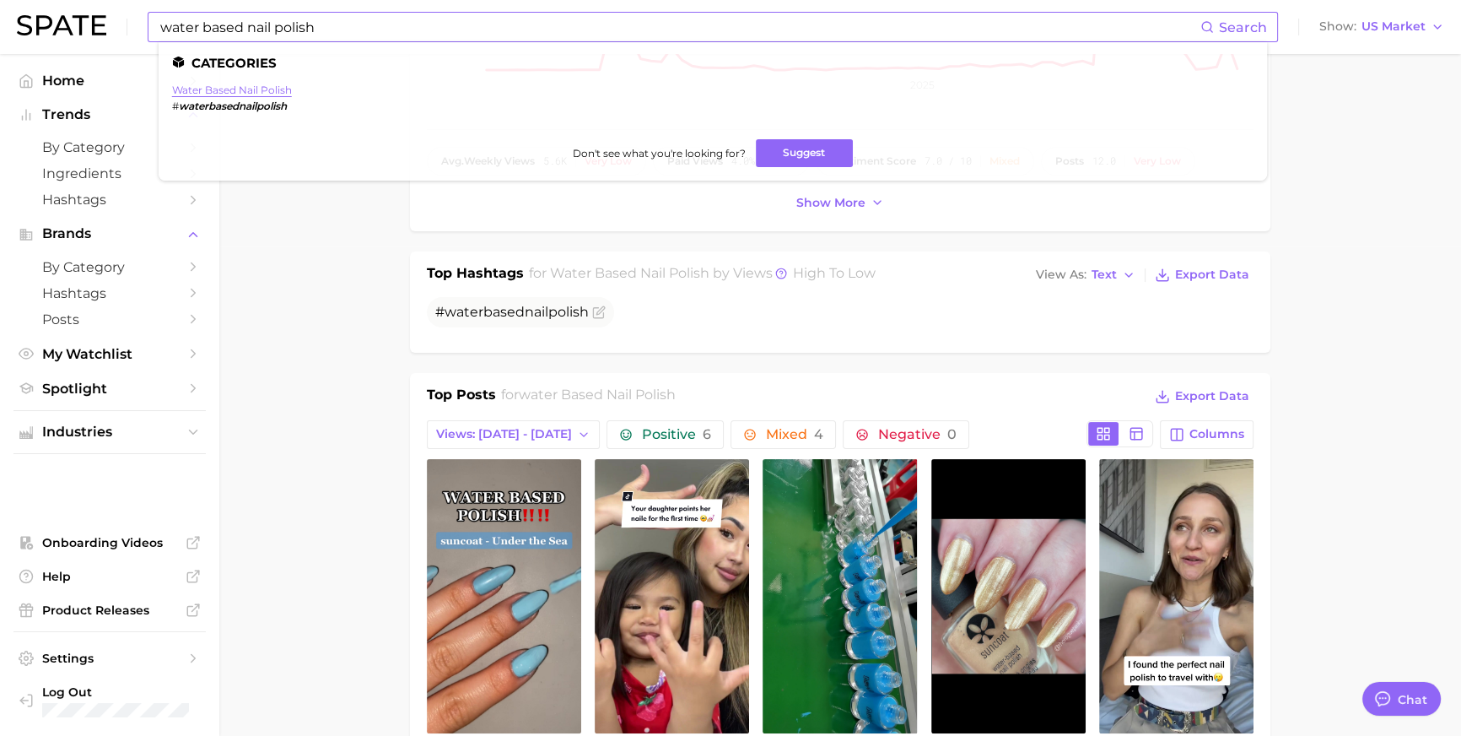
click at [283, 86] on link "water based nail polish" at bounding box center [232, 90] width 120 height 13
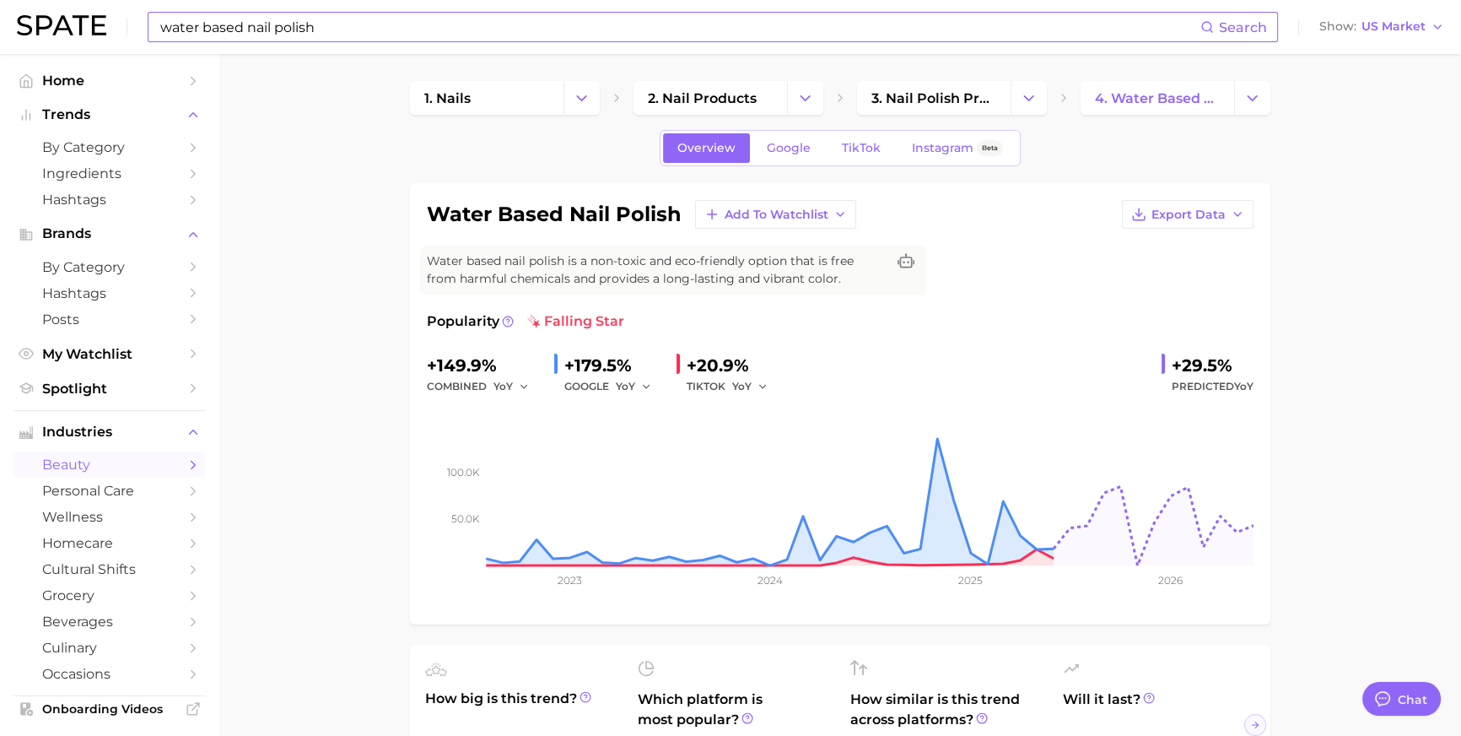
click at [365, 31] on input "water based nail polish" at bounding box center [680, 27] width 1042 height 29
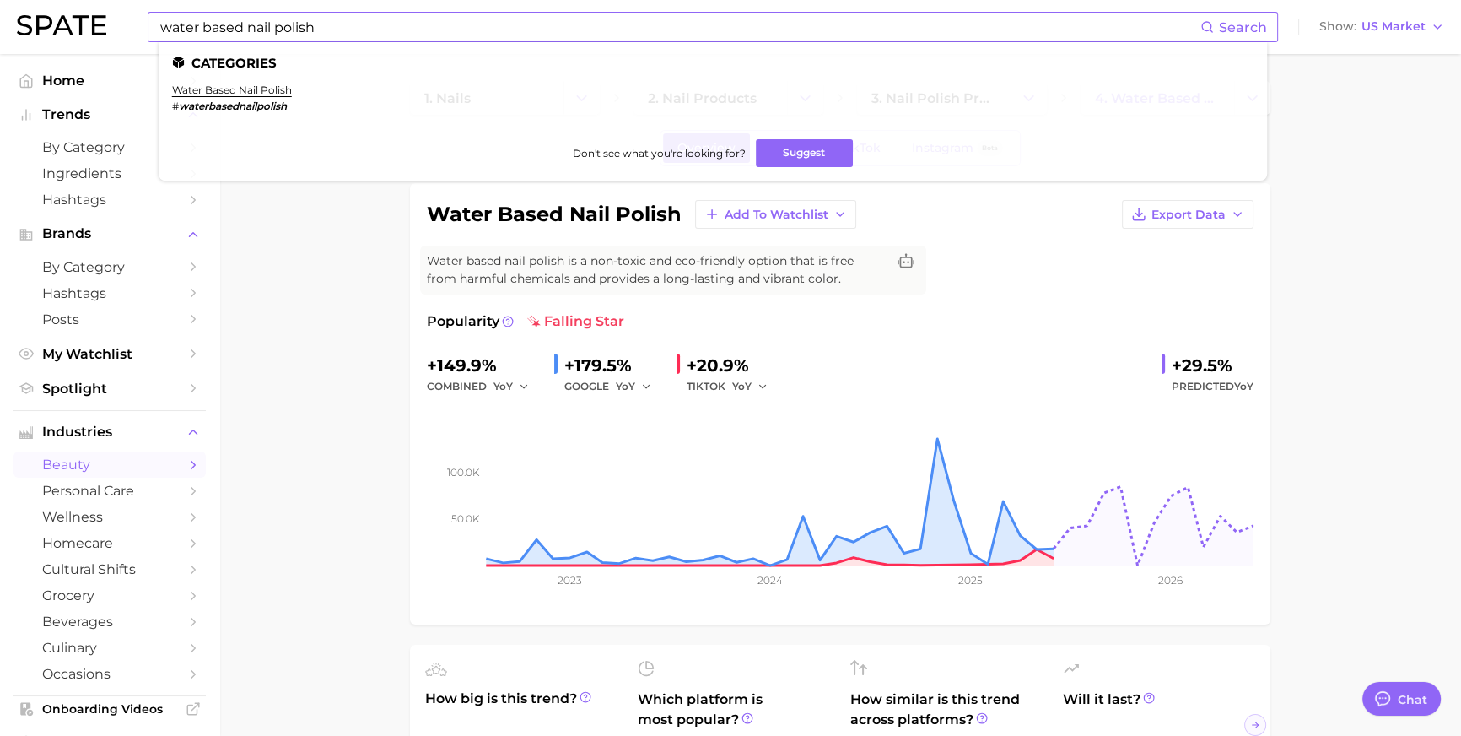
click at [419, 33] on input "water based nail polish" at bounding box center [680, 27] width 1042 height 29
paste input "#glowupcetaphil"
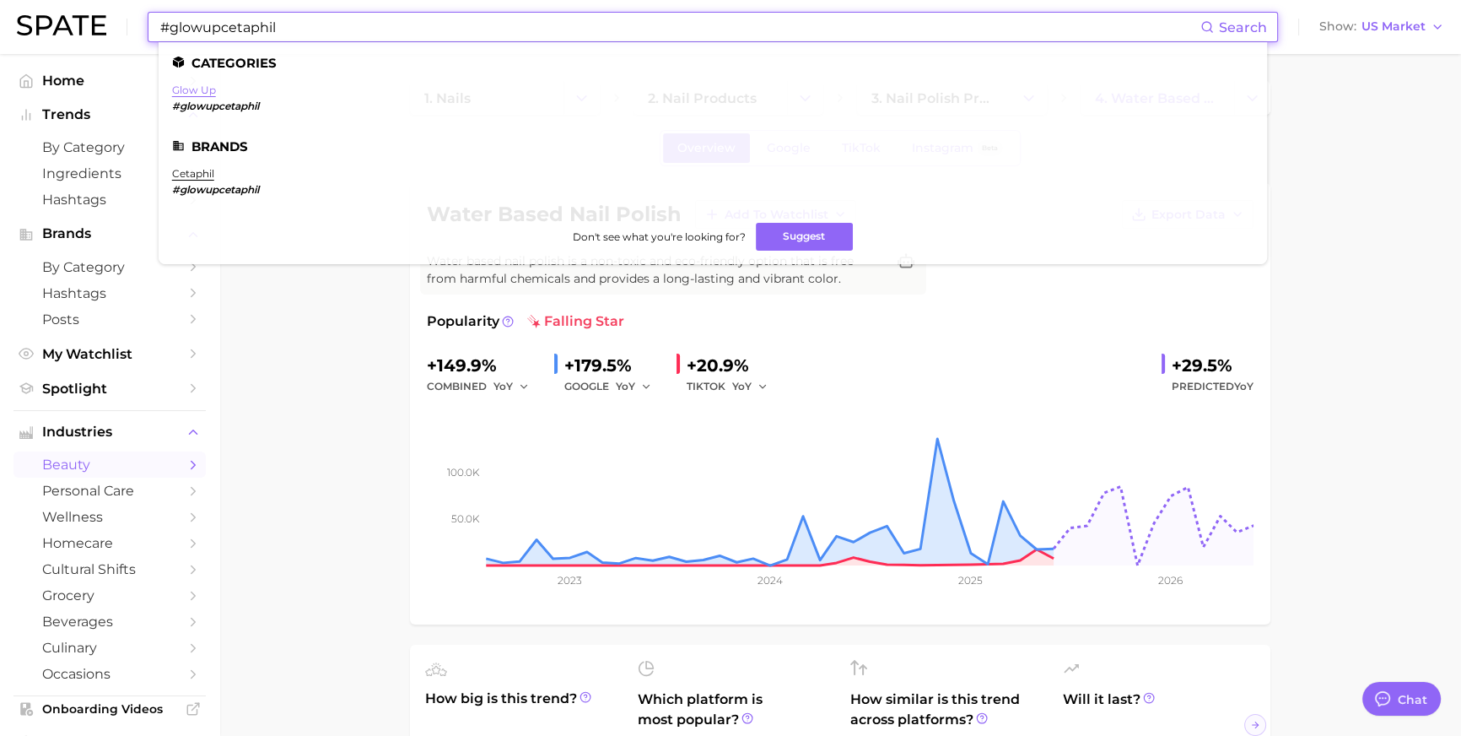
type input "#glowupcetaphil"
click at [201, 92] on link "glow up" at bounding box center [194, 90] width 44 height 13
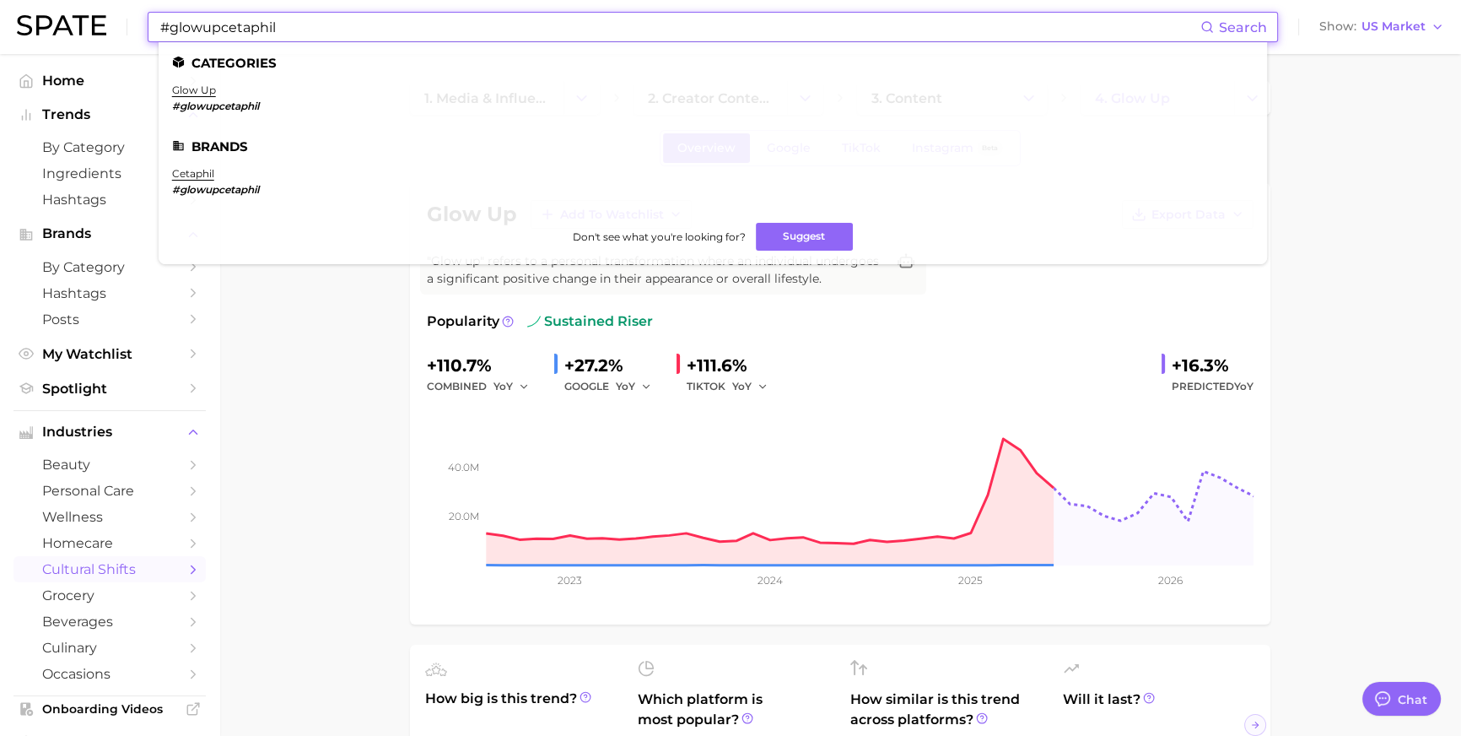
click at [322, 24] on input "#glowupcetaphil" at bounding box center [680, 27] width 1042 height 29
click at [214, 178] on link "cetaphil" at bounding box center [193, 173] width 42 height 13
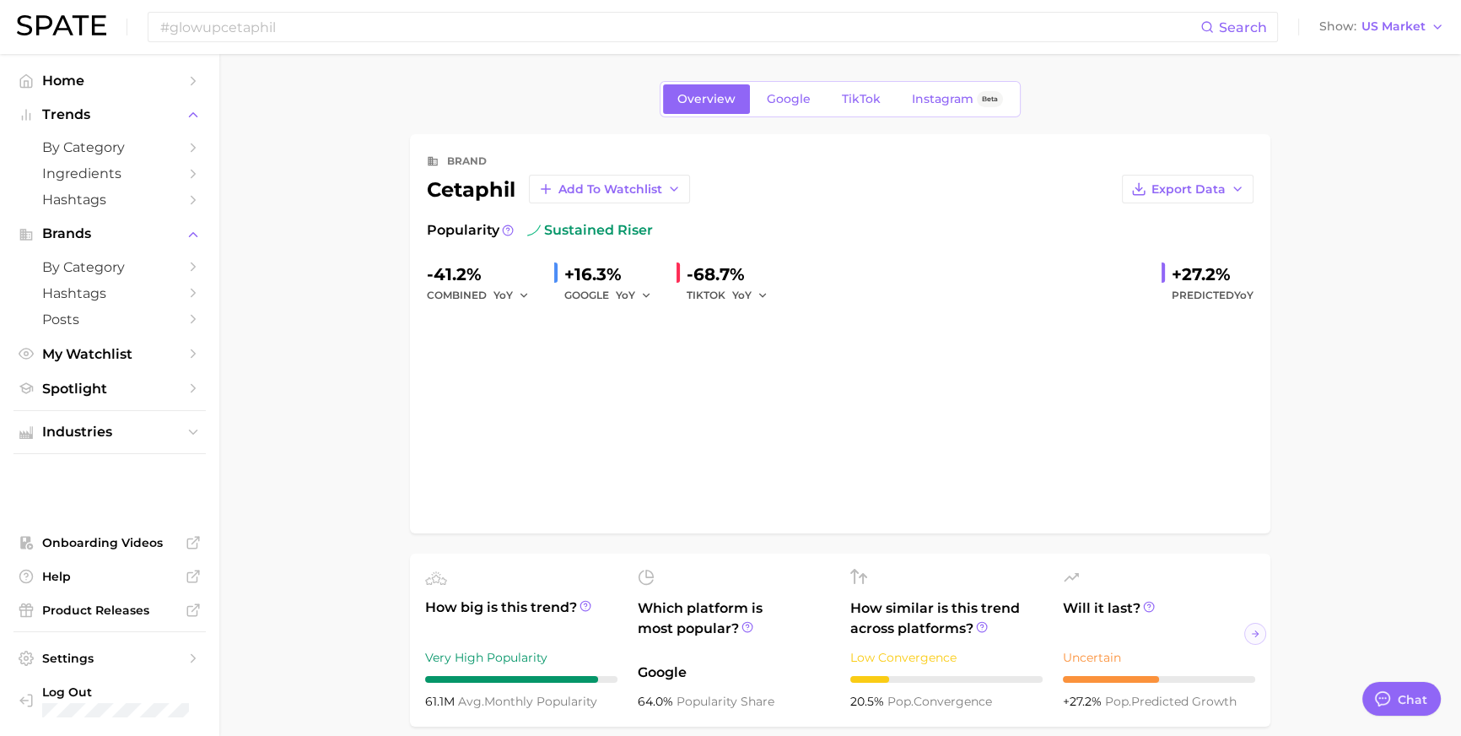
click at [742, 122] on div "Overview Google TikTok Instagram Beta brand cetaphil Add to Watchlist Export Da…" at bounding box center [840, 727] width 861 height 1293
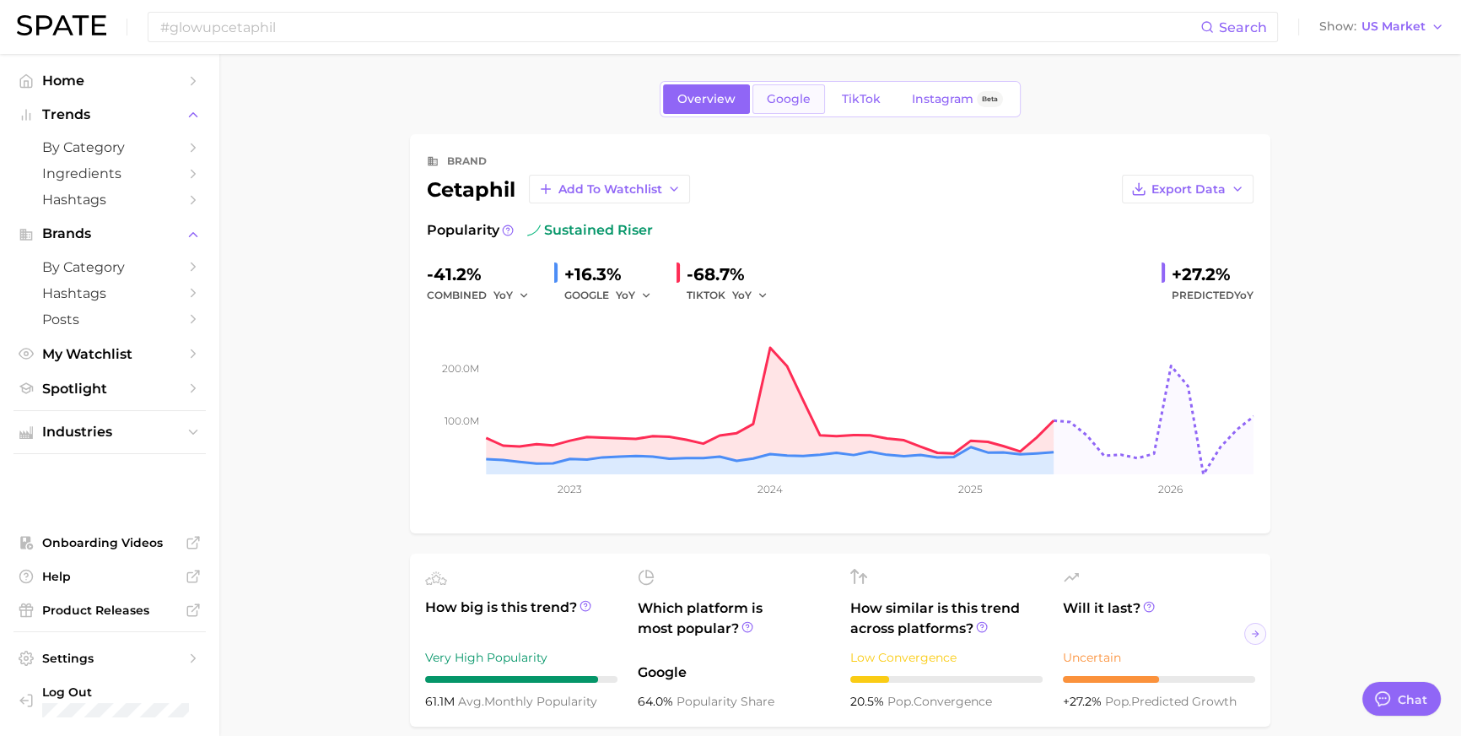
click at [767, 104] on span "Google" at bounding box center [789, 99] width 44 height 14
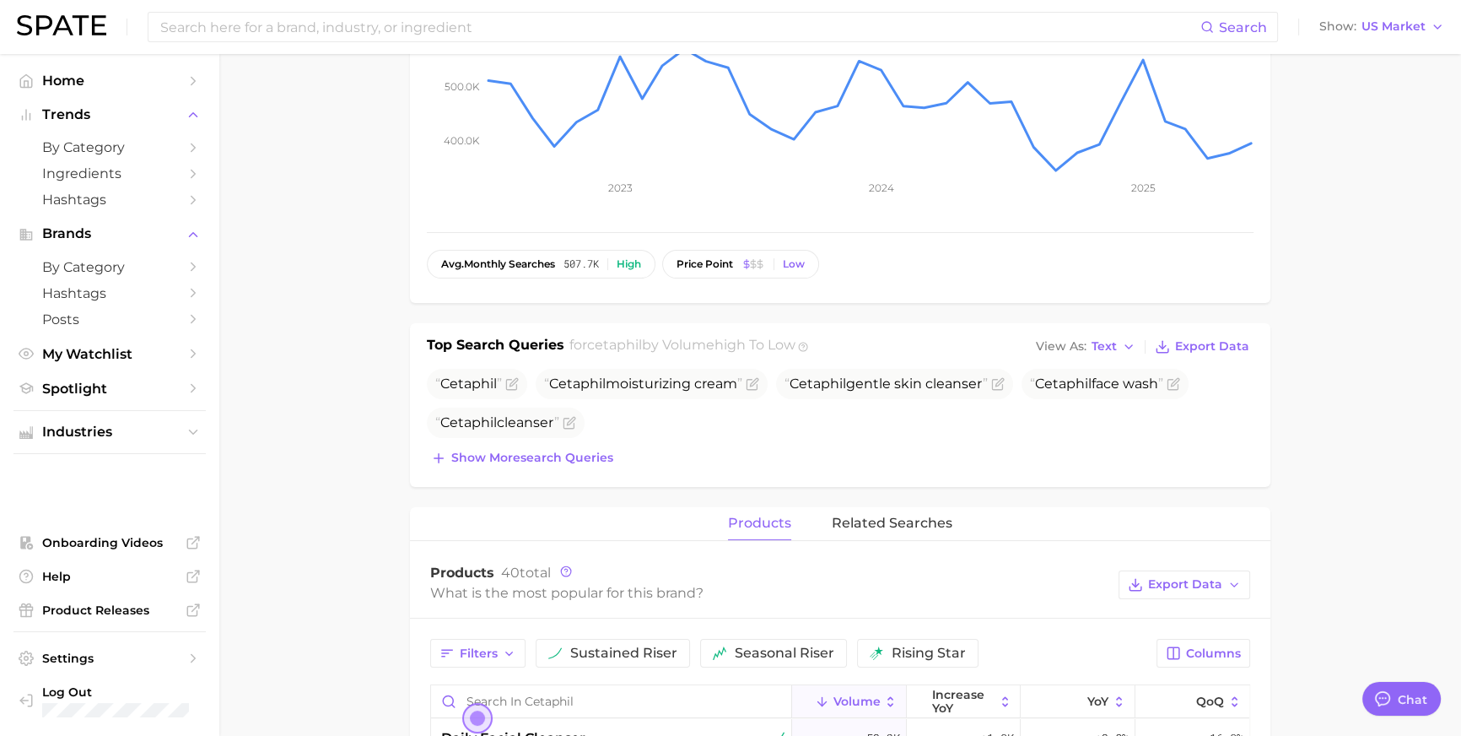
scroll to position [528, 0]
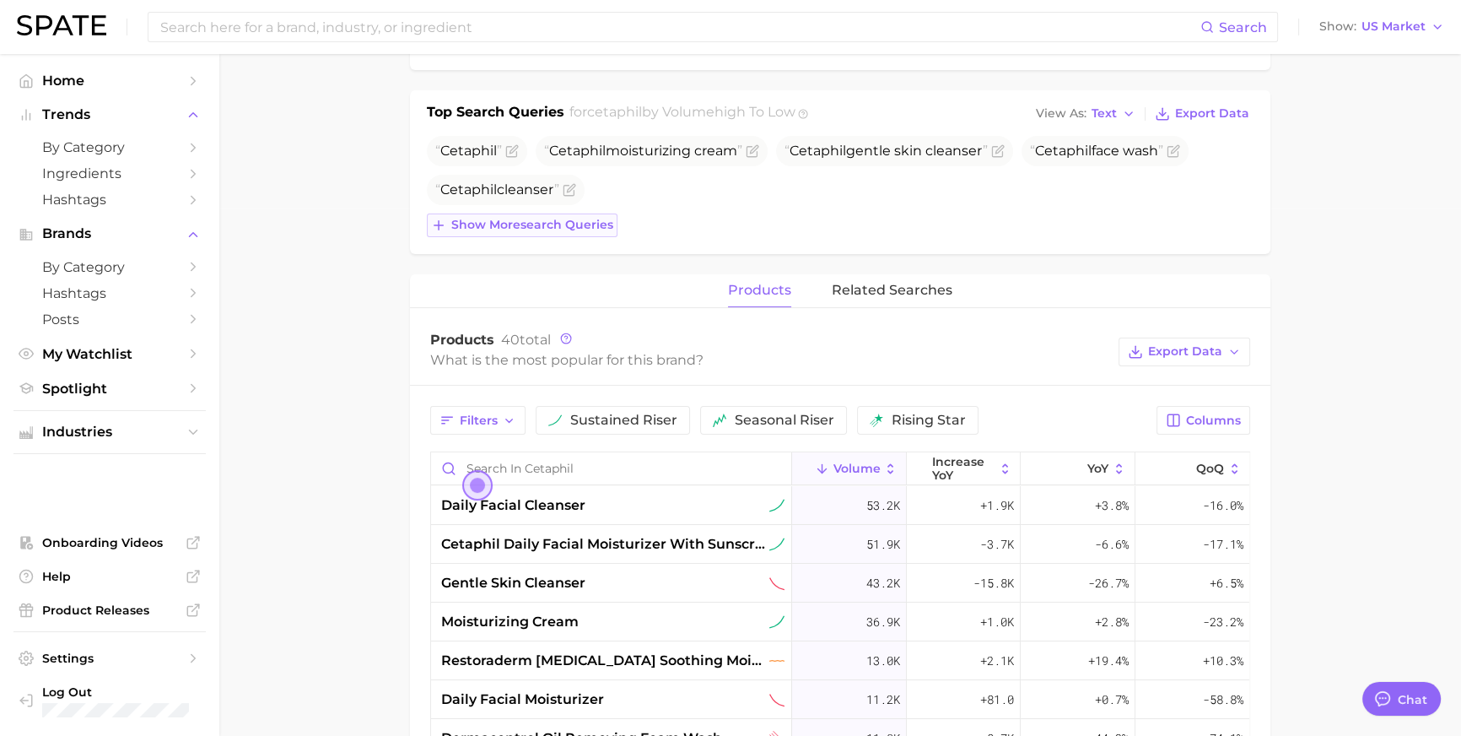
click at [580, 232] on span "Show more search queries" at bounding box center [532, 225] width 162 height 14
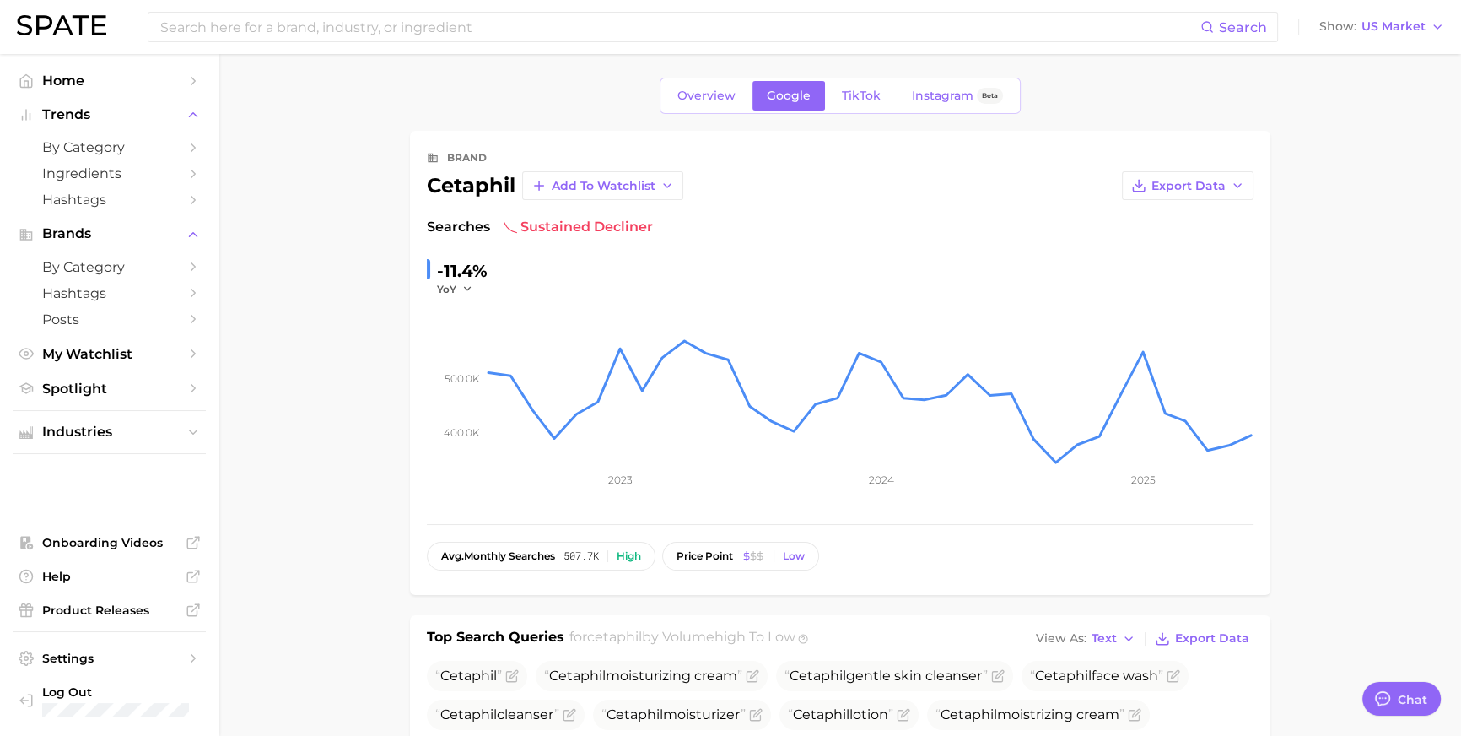
scroll to position [0, 0]
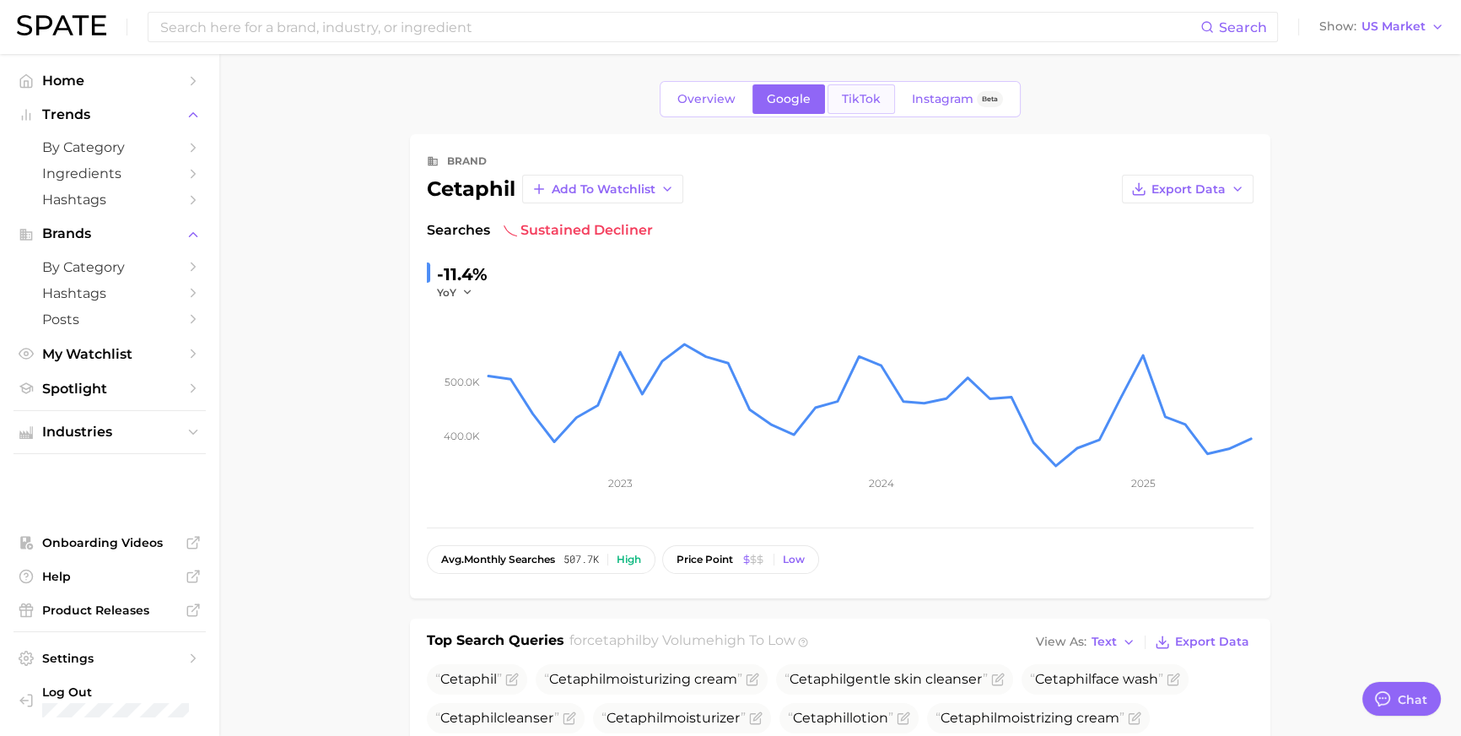
click at [874, 114] on link "TikTok" at bounding box center [861, 99] width 67 height 30
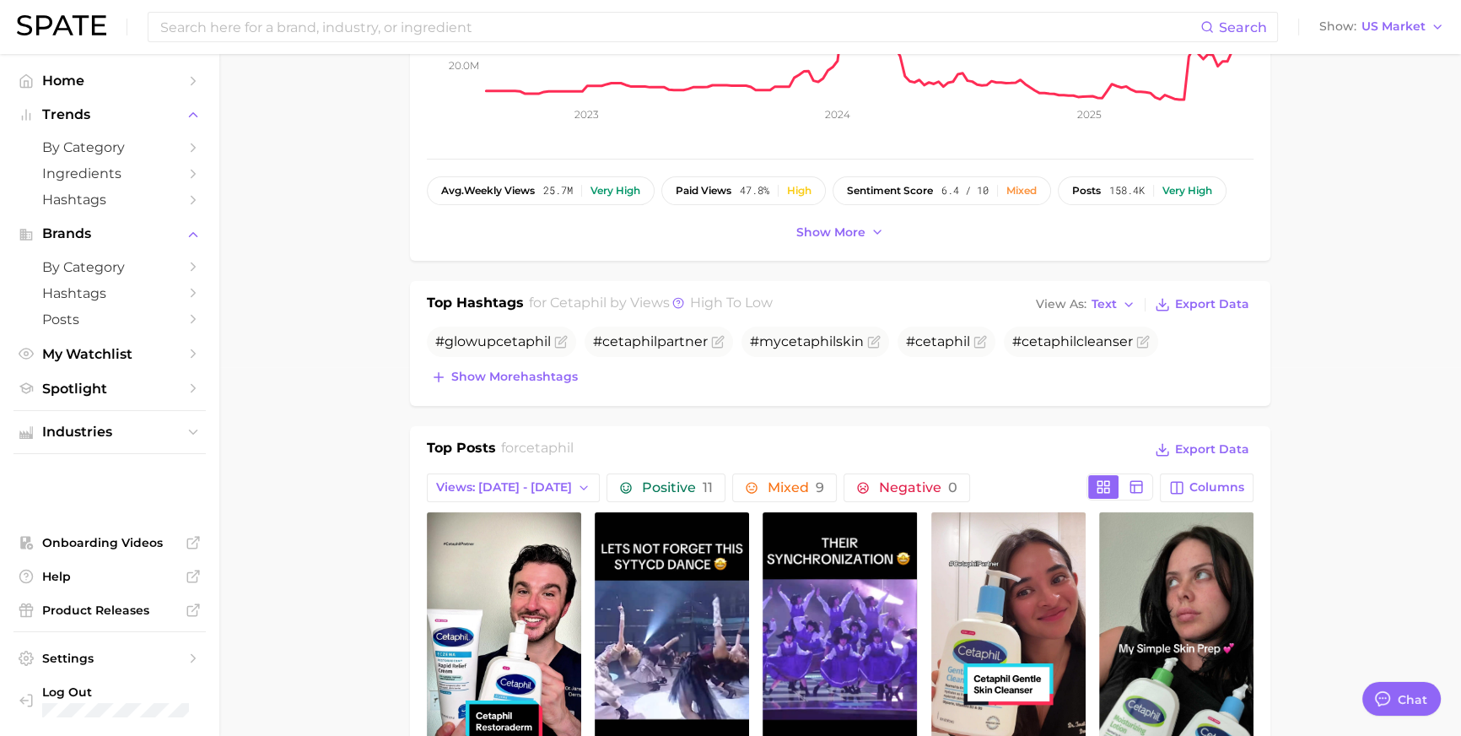
scroll to position [393, 0]
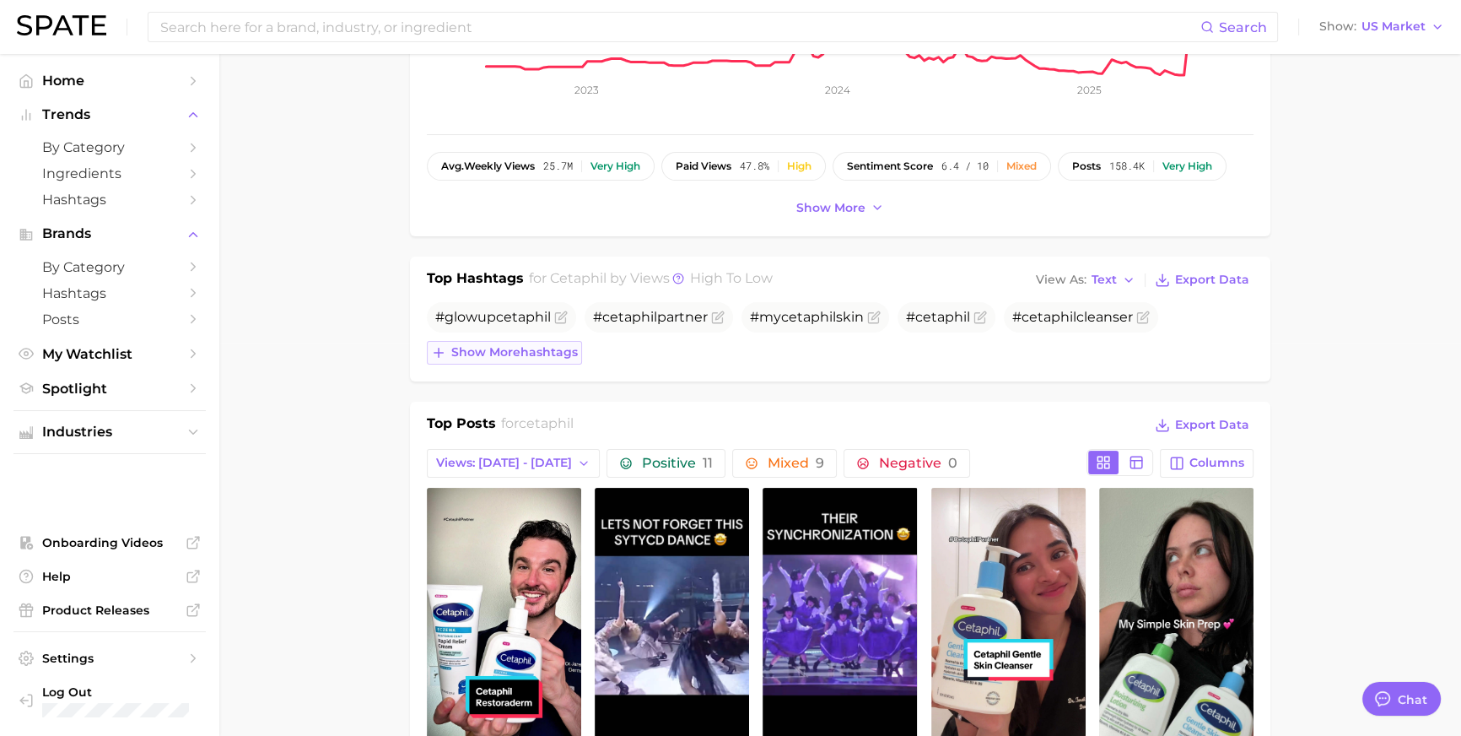
click at [510, 359] on span "Show more hashtags" at bounding box center [514, 352] width 127 height 14
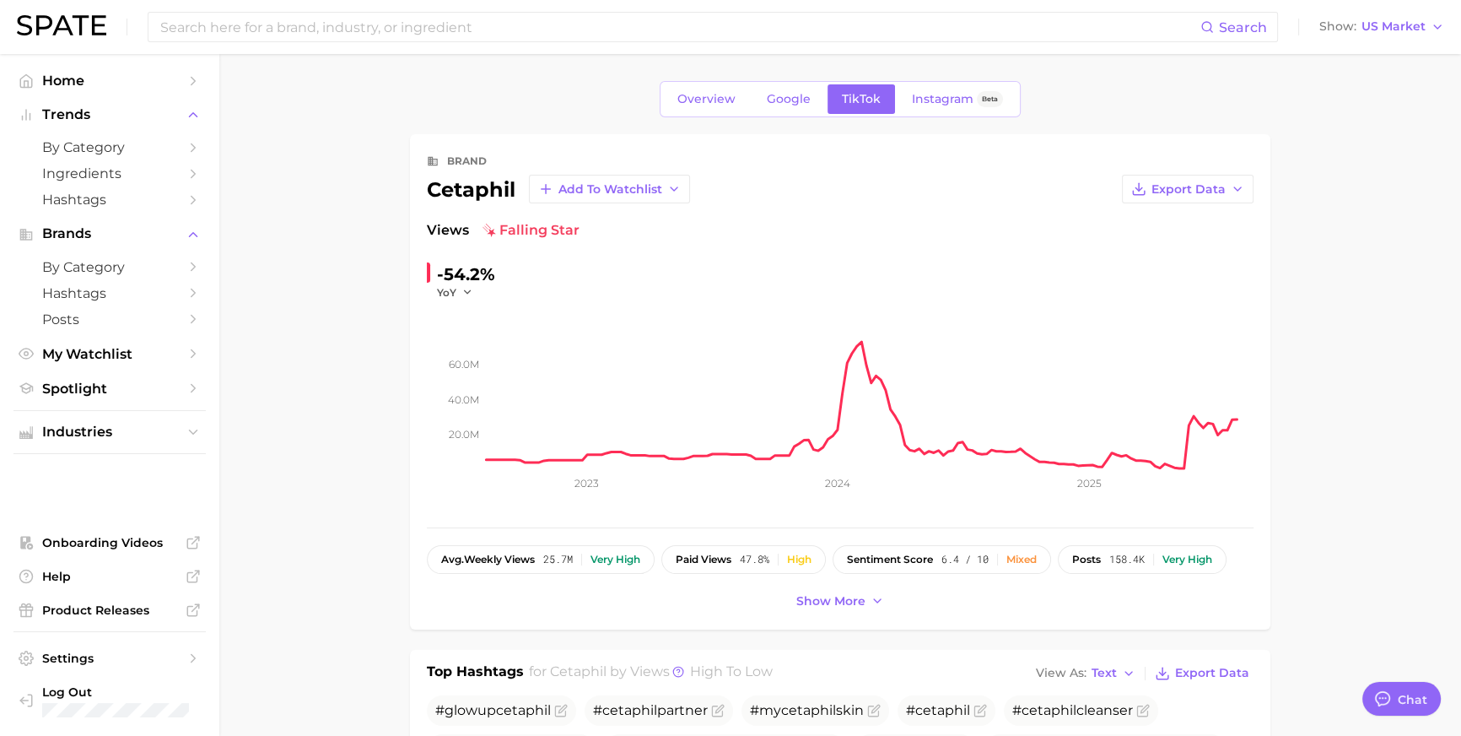
scroll to position [0, 0]
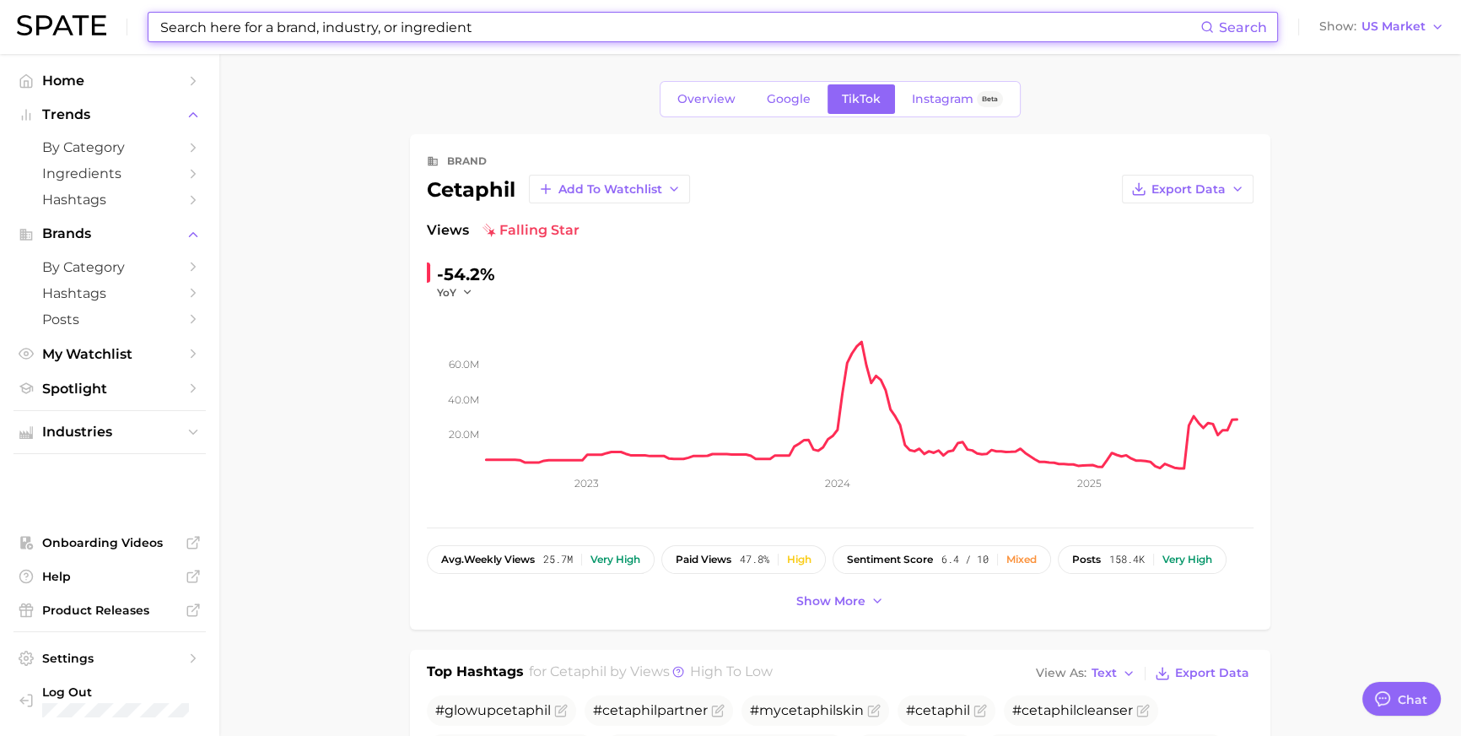
click at [423, 31] on input at bounding box center [680, 27] width 1042 height 29
paste input "#glowupcetaphil"
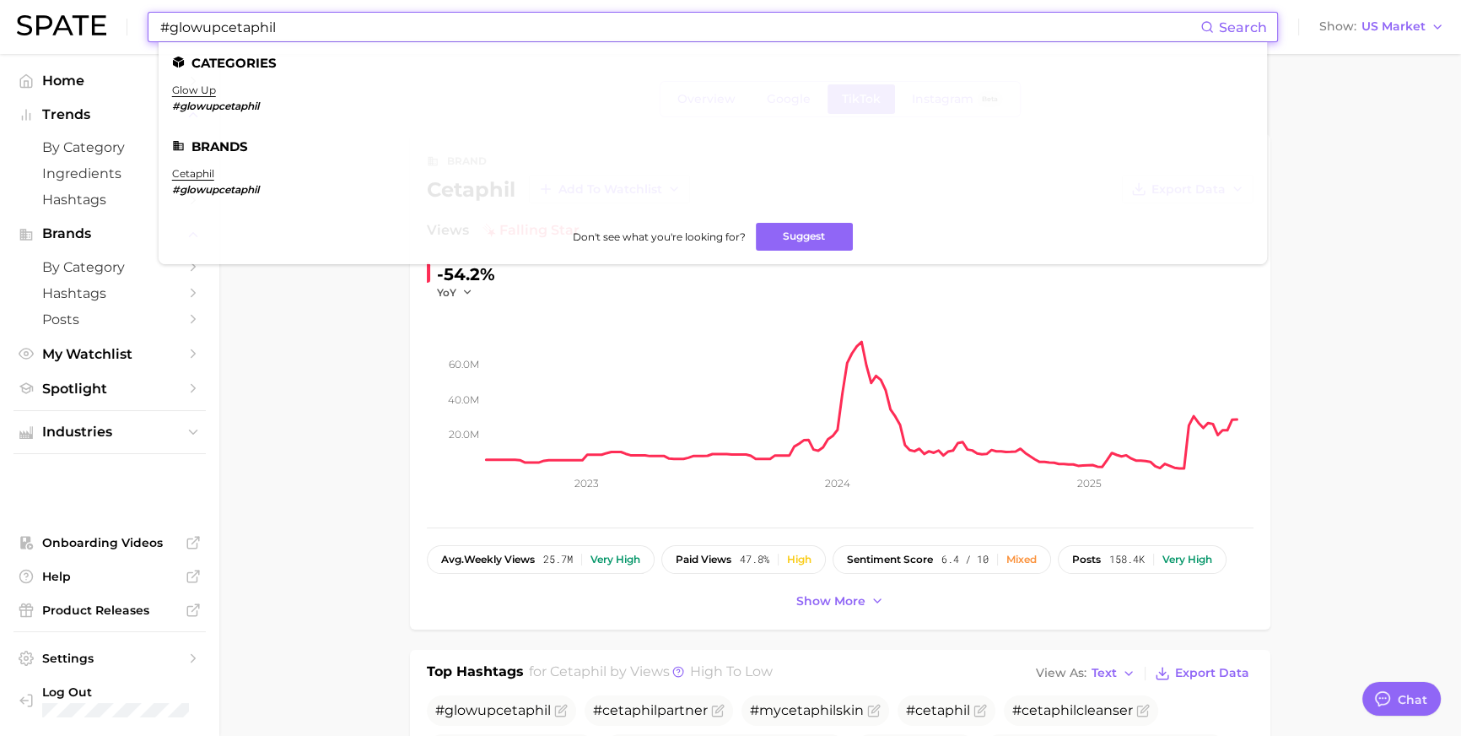
type input "#glowupcetaphil"
click at [234, 98] on li "glow up #glowupcetaphil" at bounding box center [215, 98] width 87 height 29
click at [216, 89] on link "glow up" at bounding box center [194, 90] width 44 height 13
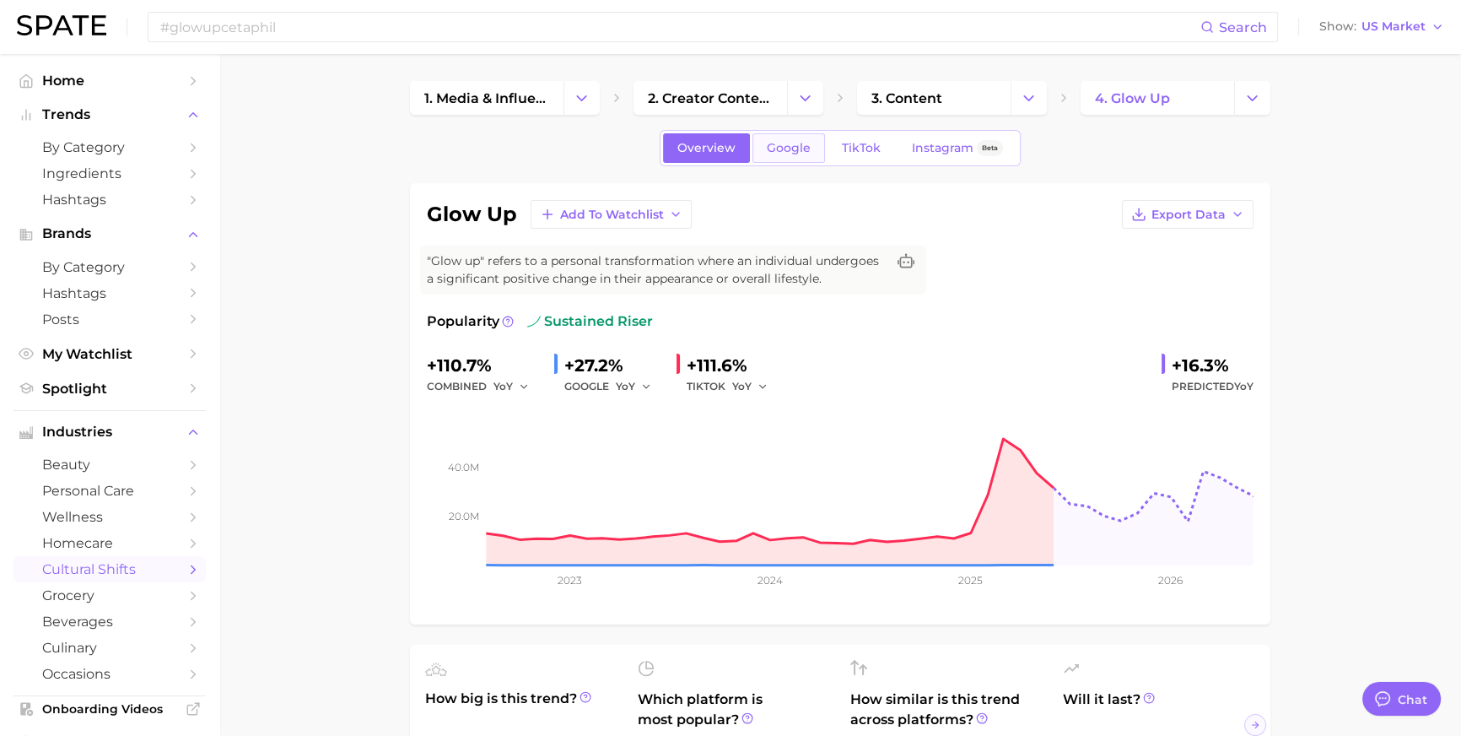
click at [797, 154] on span "Google" at bounding box center [789, 148] width 44 height 14
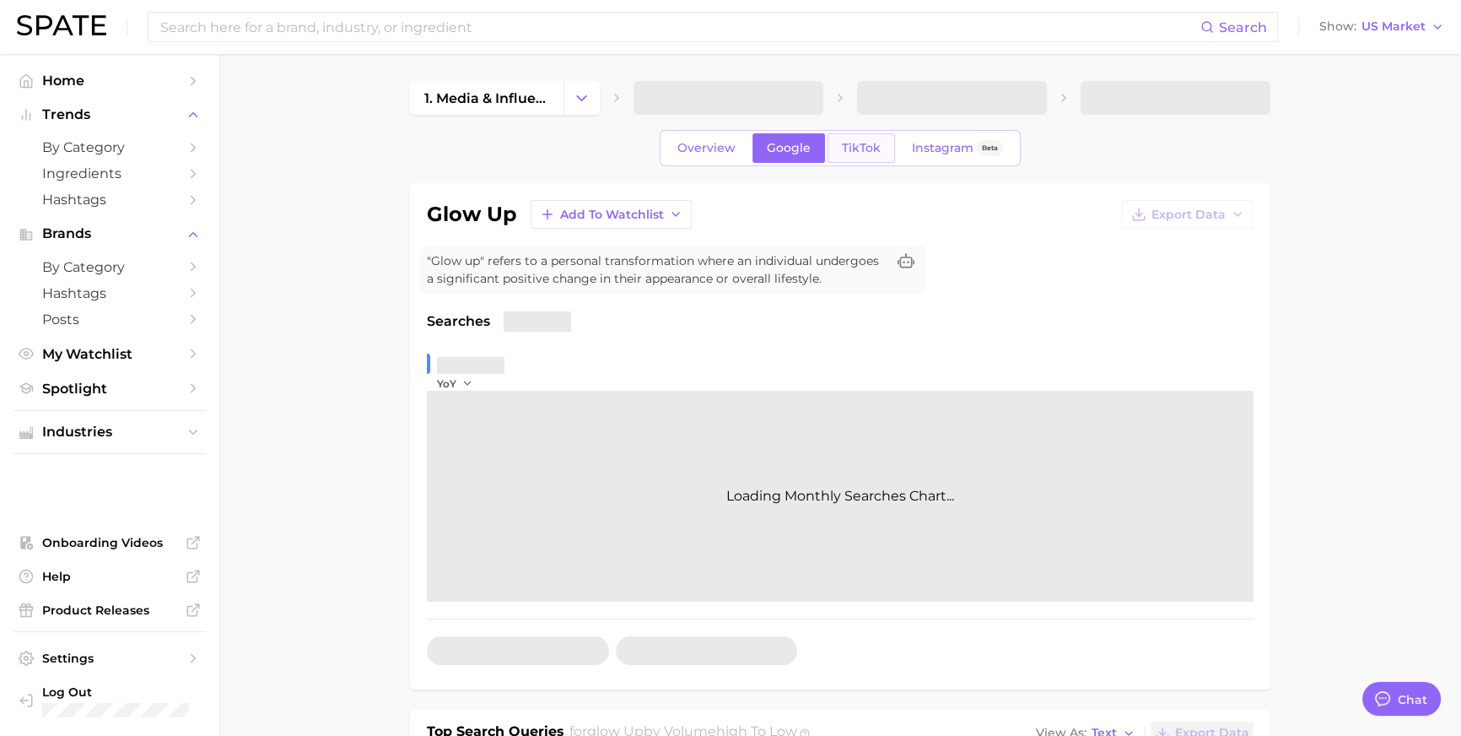
click at [865, 146] on span "TikTok" at bounding box center [861, 148] width 39 height 14
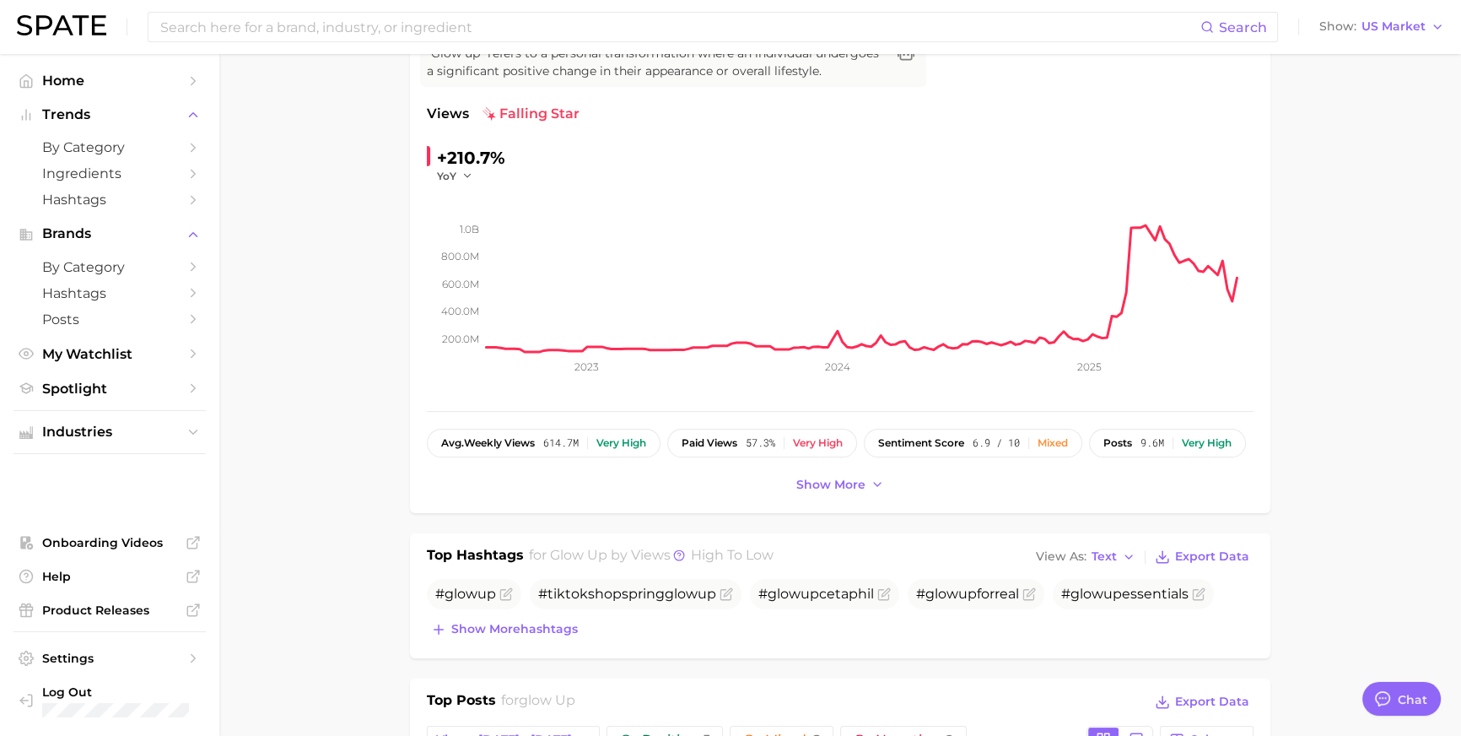
scroll to position [511, 0]
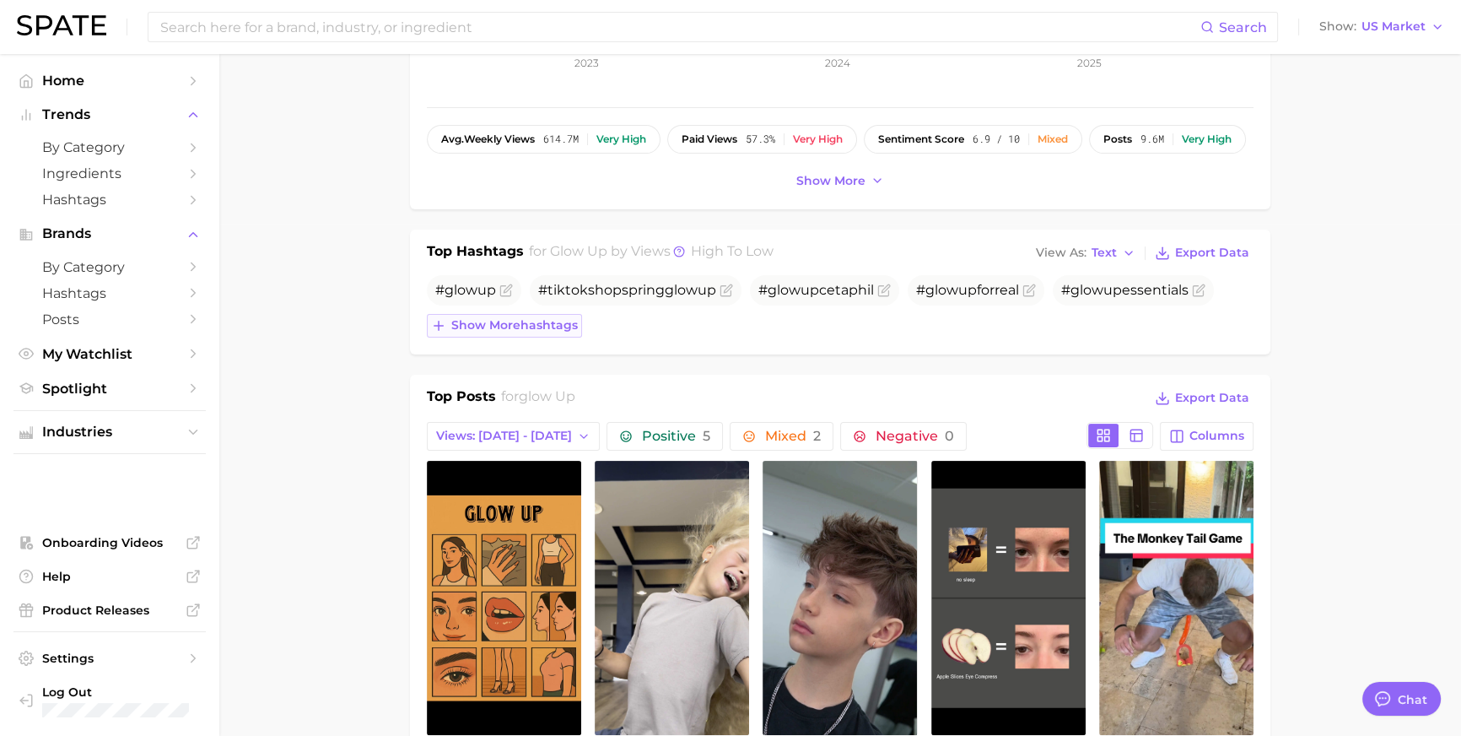
click at [551, 332] on span "Show more hashtags" at bounding box center [514, 325] width 127 height 14
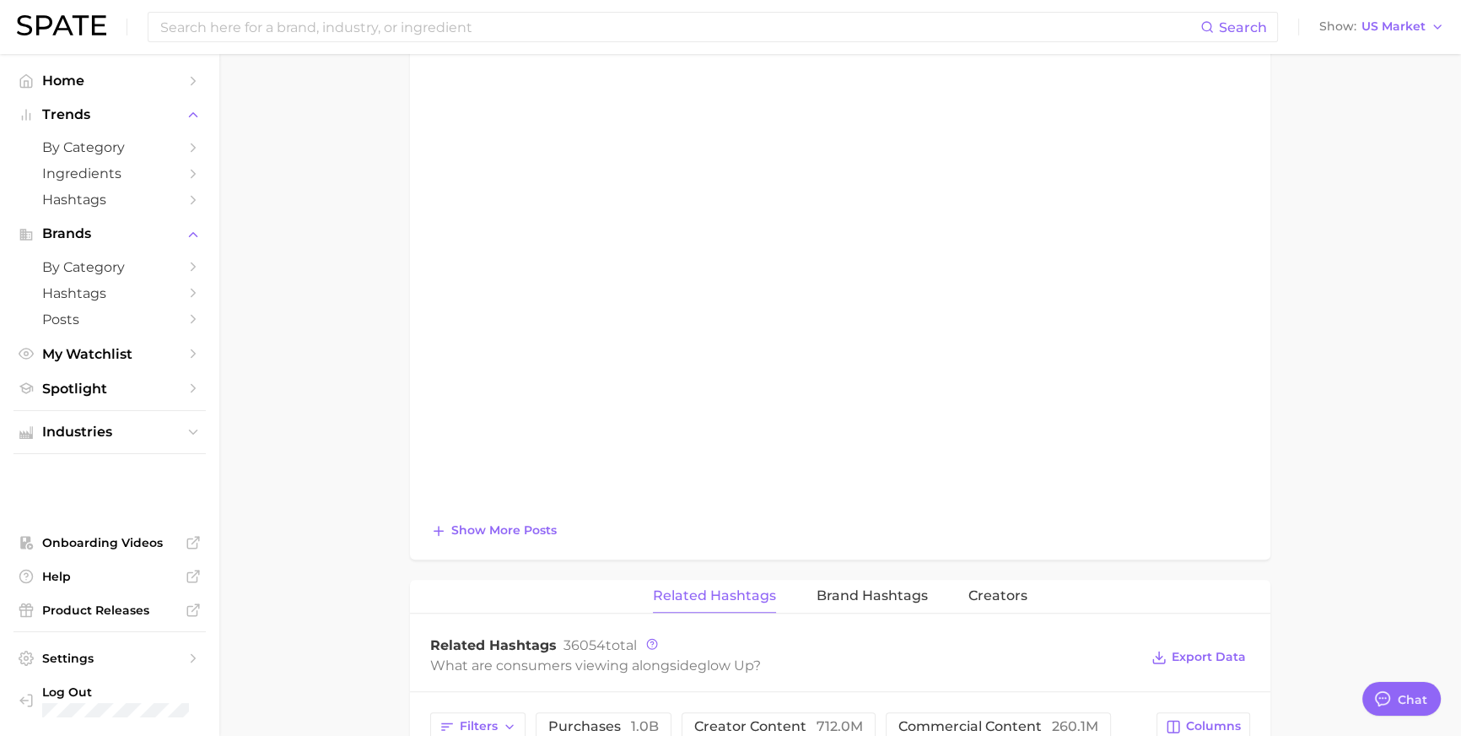
scroll to position [1341, 0]
click at [474, 534] on span "Show more posts" at bounding box center [503, 527] width 105 height 14
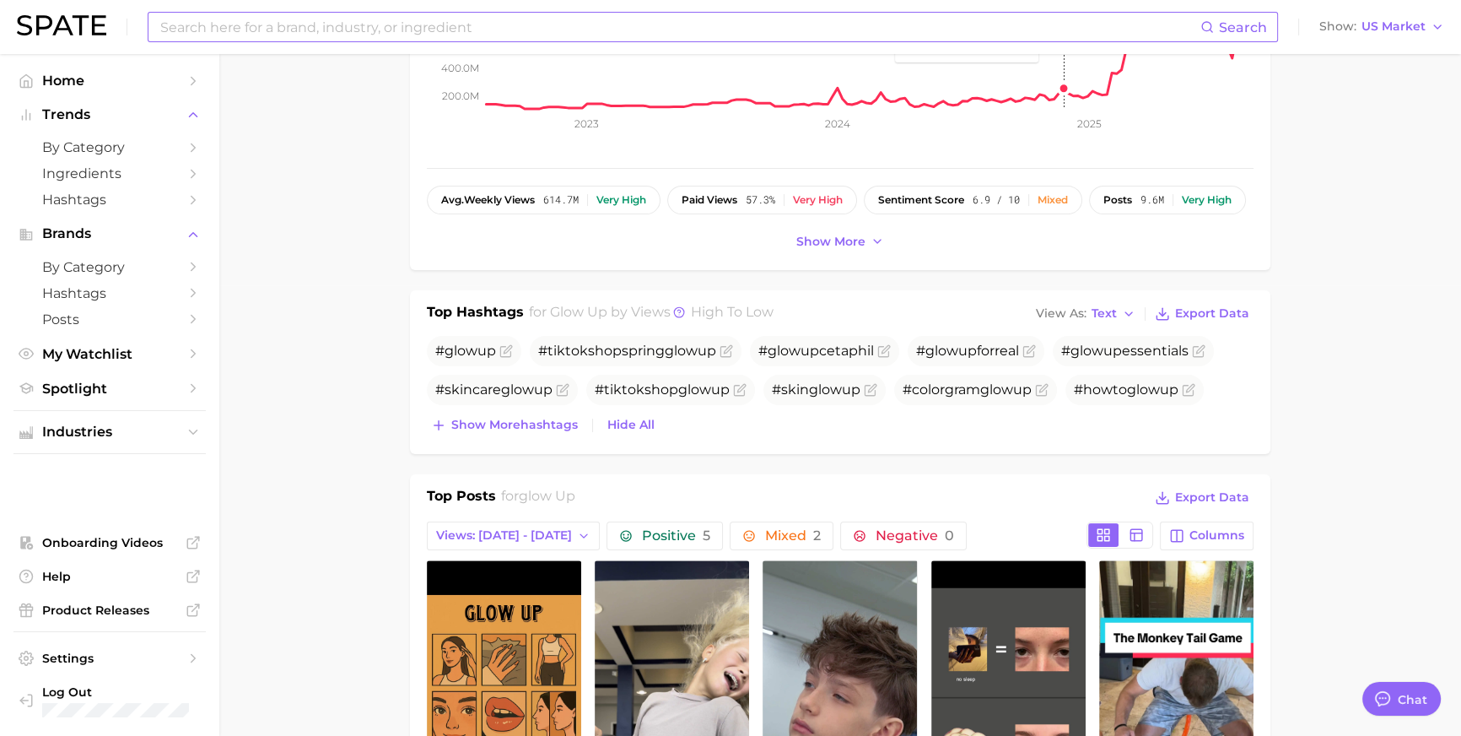
scroll to position [133, 0]
